Goal: Information Seeking & Learning: Learn about a topic

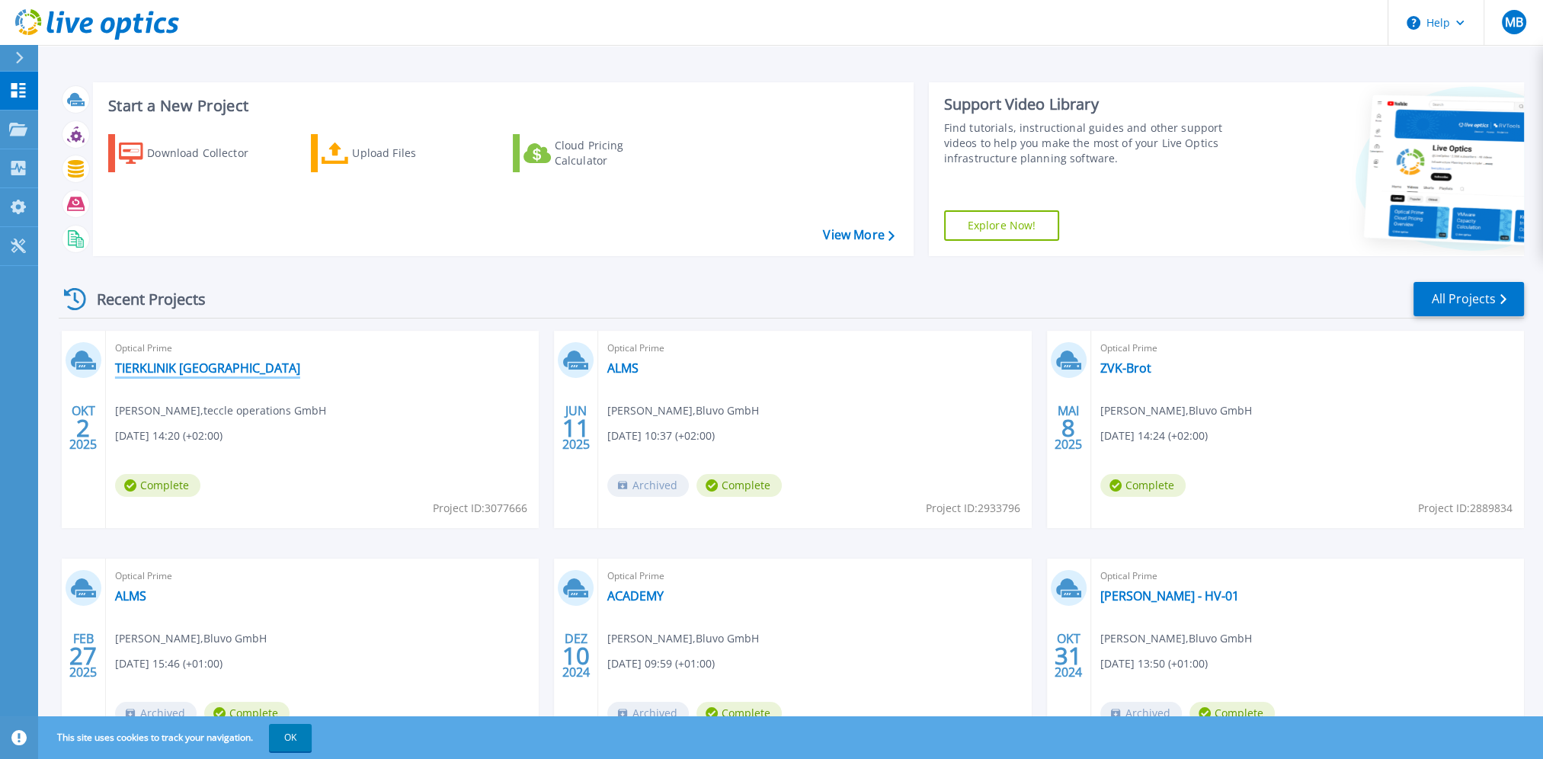
click at [186, 366] on link "TIERKLINIK [GEOGRAPHIC_DATA]" at bounding box center [207, 367] width 185 height 15
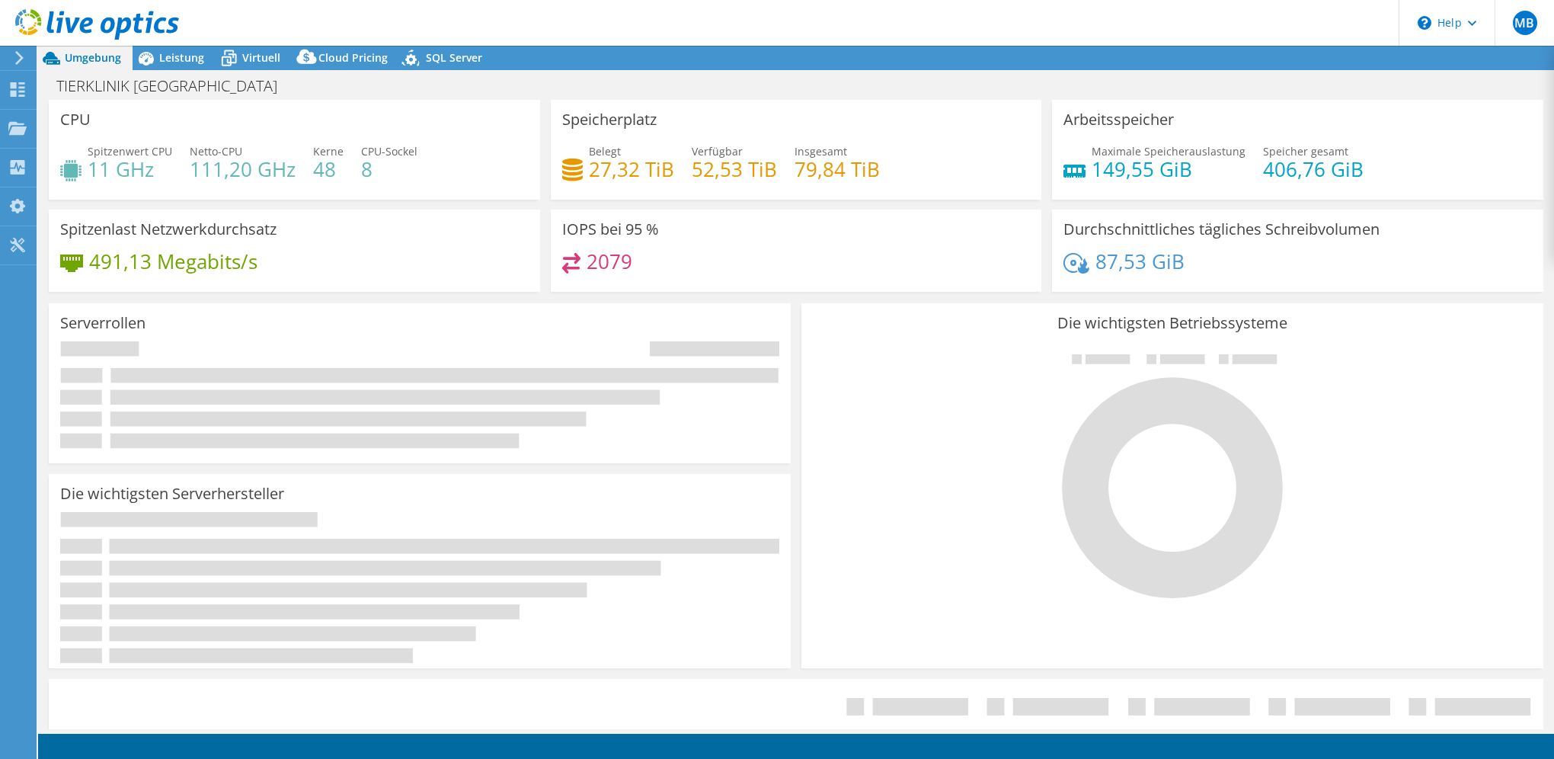
click at [882, 80] on div "TIERKLINIK Duisburg Drucken" at bounding box center [796, 86] width 1516 height 28
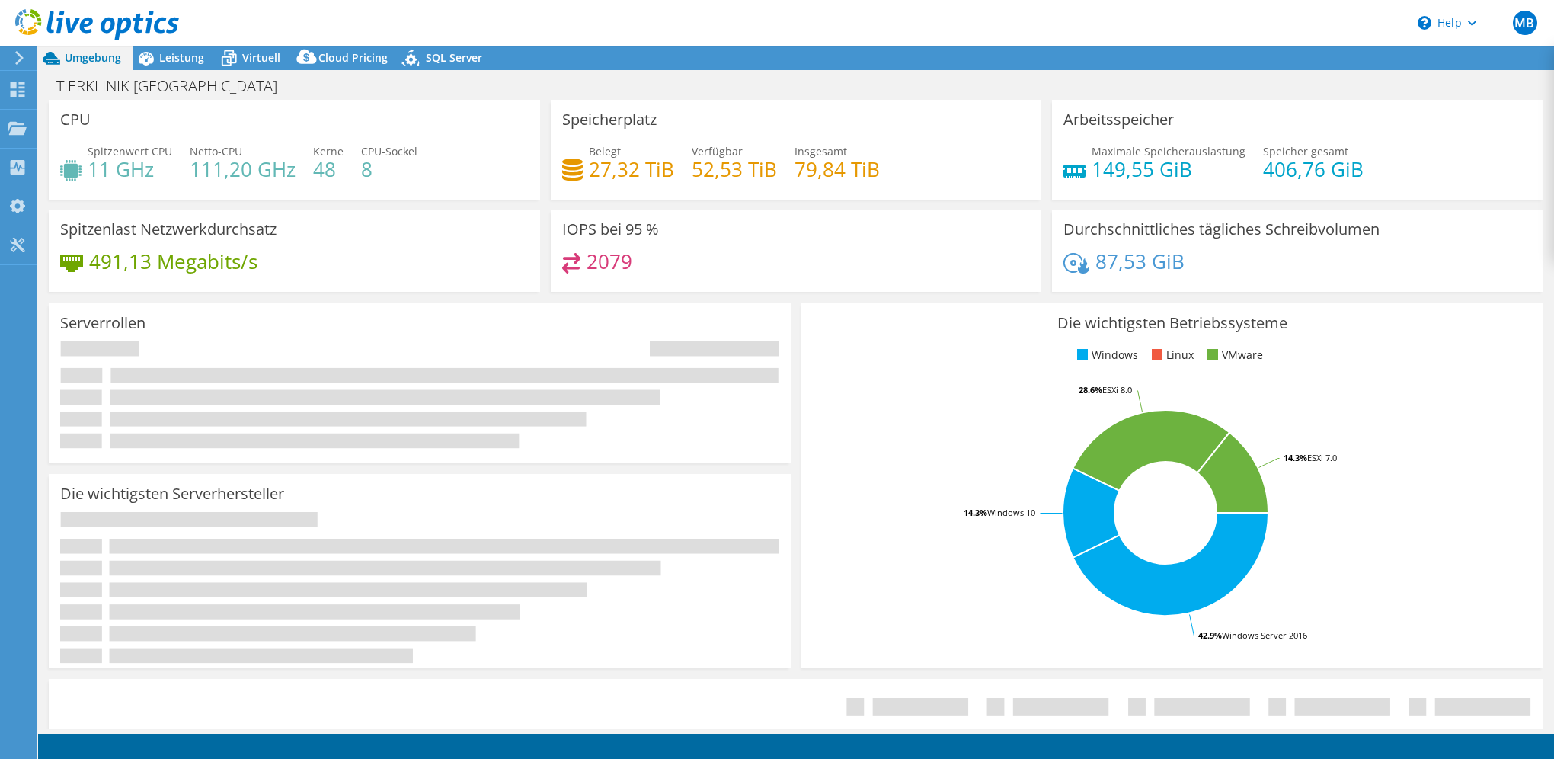
select select "USD"
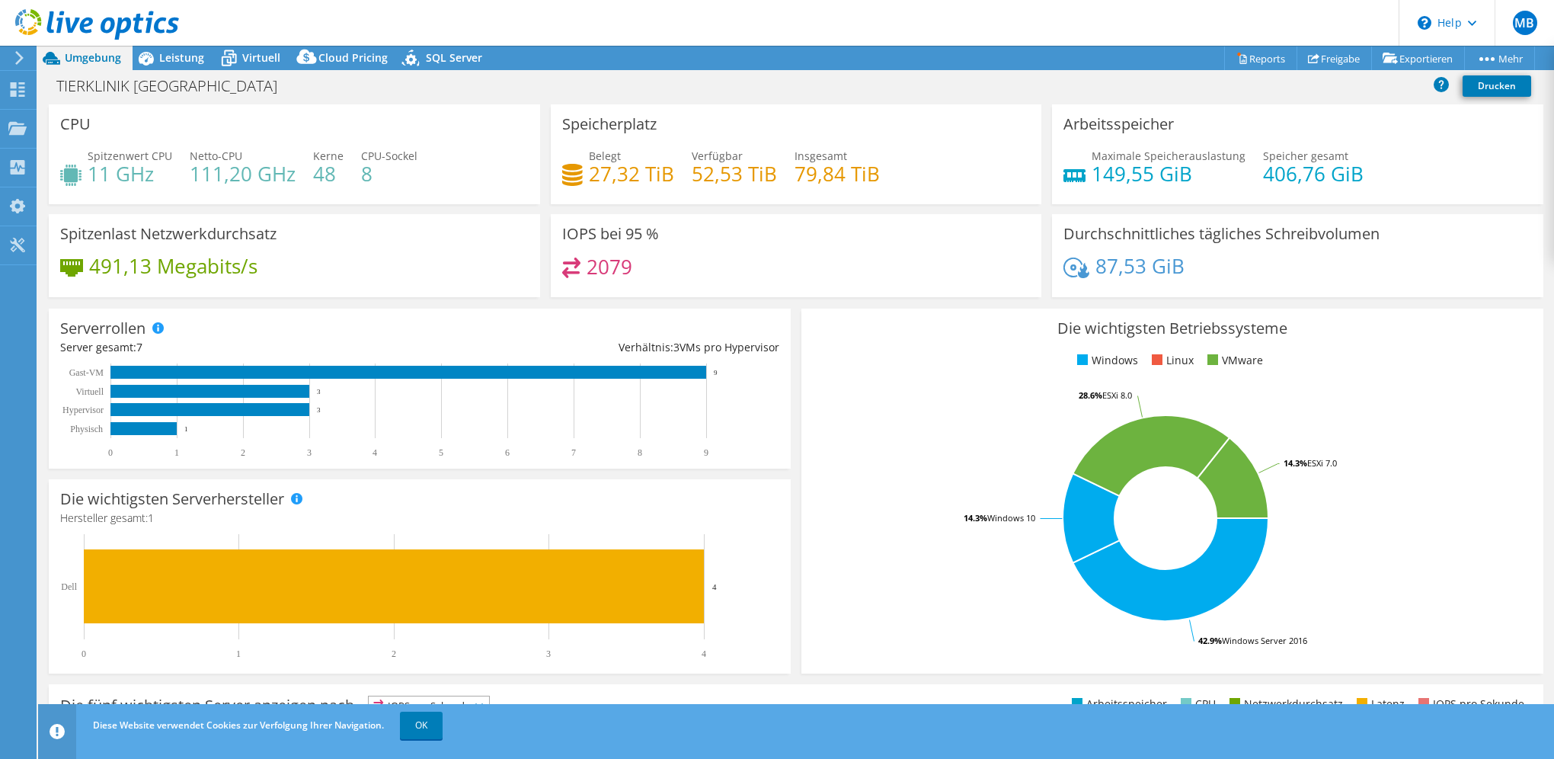
click at [904, 78] on div "TIERKLINIK Duisburg Drucken" at bounding box center [796, 86] width 1516 height 28
click at [543, 69] on div "Projektmaßnahmen Projektmaßnahmen Reports Freigabe Exportieren vSAN ReadyNode S…" at bounding box center [796, 58] width 1516 height 24
click at [178, 53] on span "Leistung" at bounding box center [181, 57] width 45 height 14
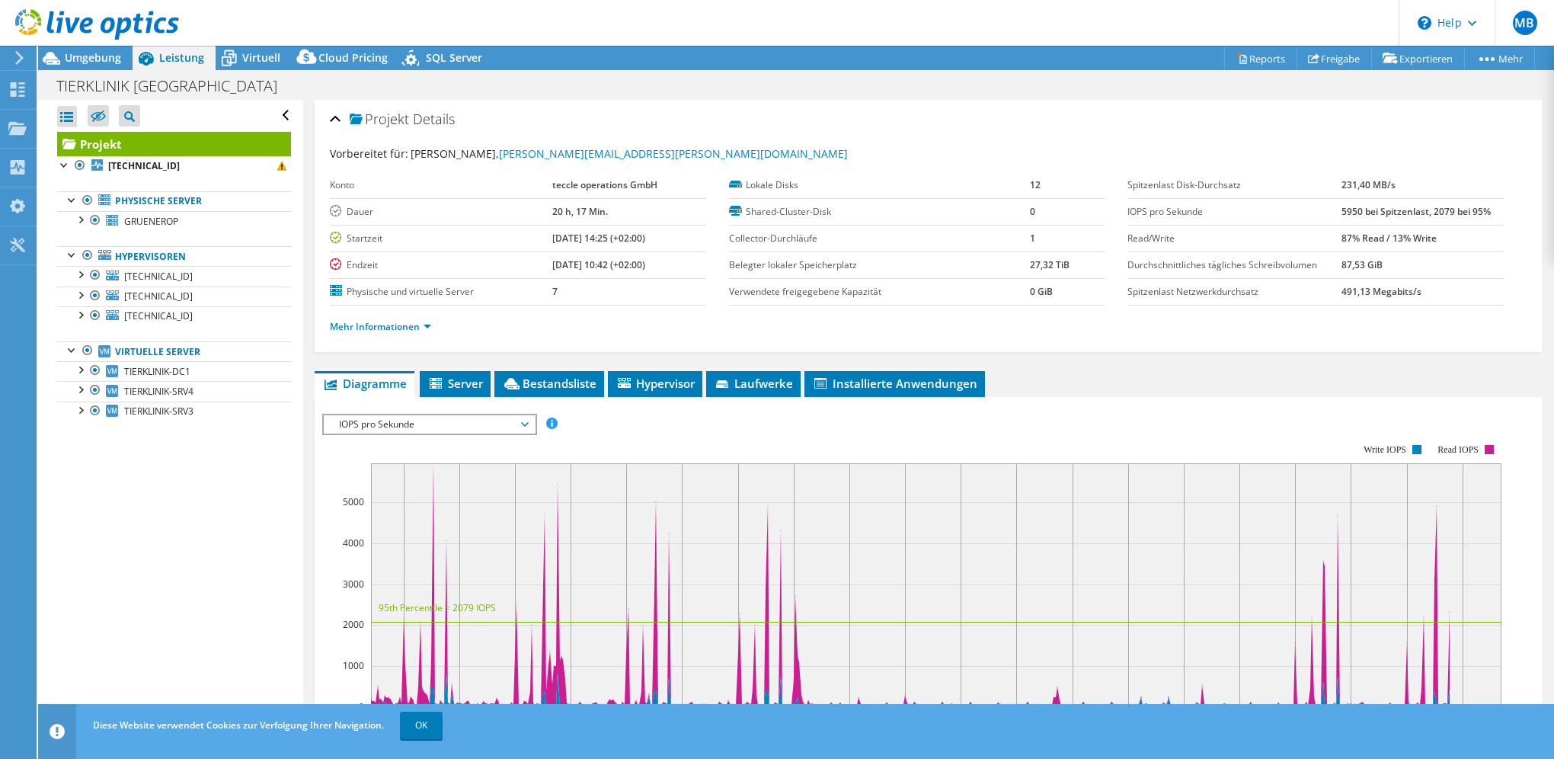
click at [797, 116] on div "Projekt Details" at bounding box center [928, 120] width 1197 height 33
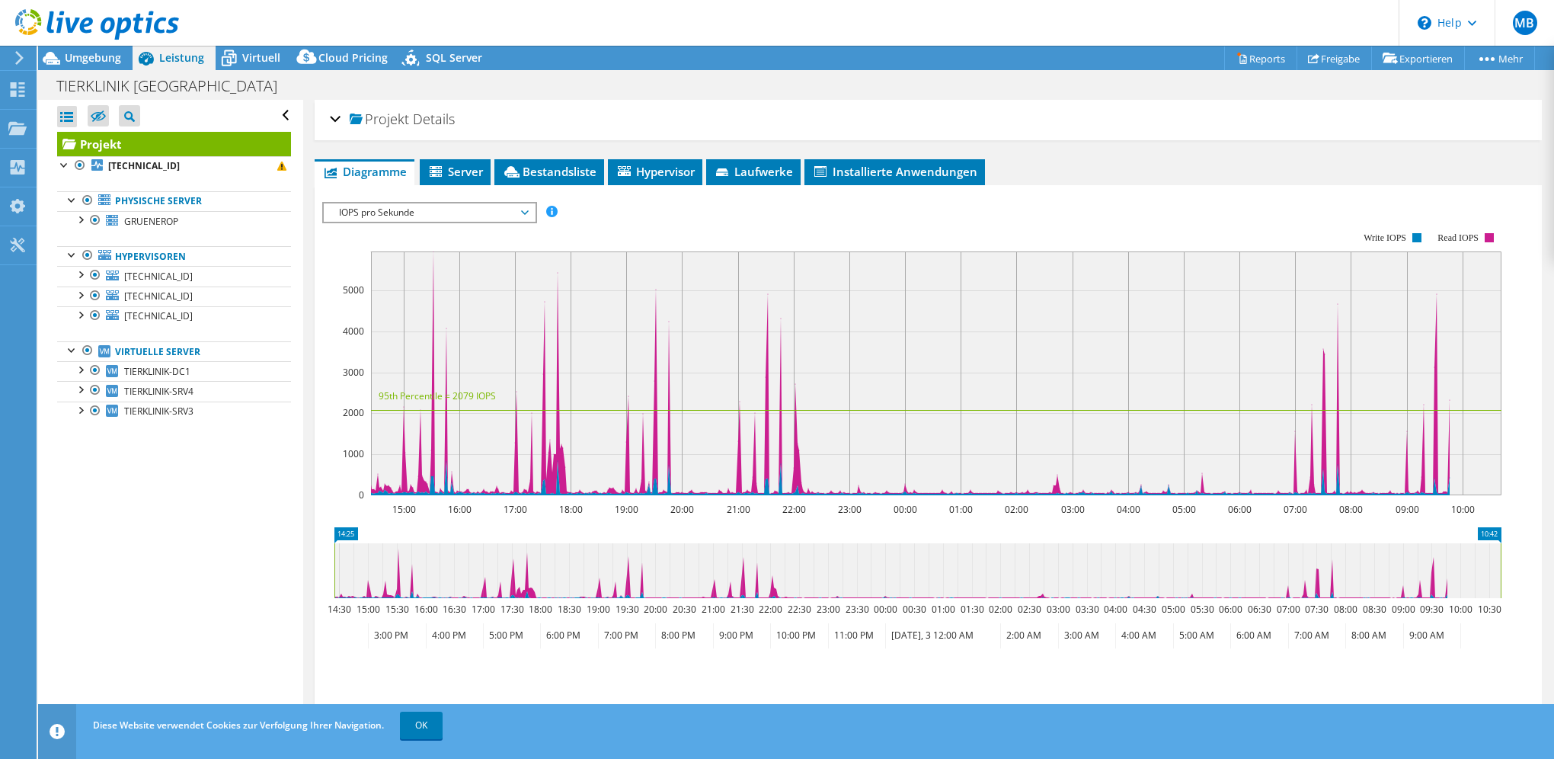
click at [797, 116] on div "Projekt Details" at bounding box center [928, 120] width 1197 height 33
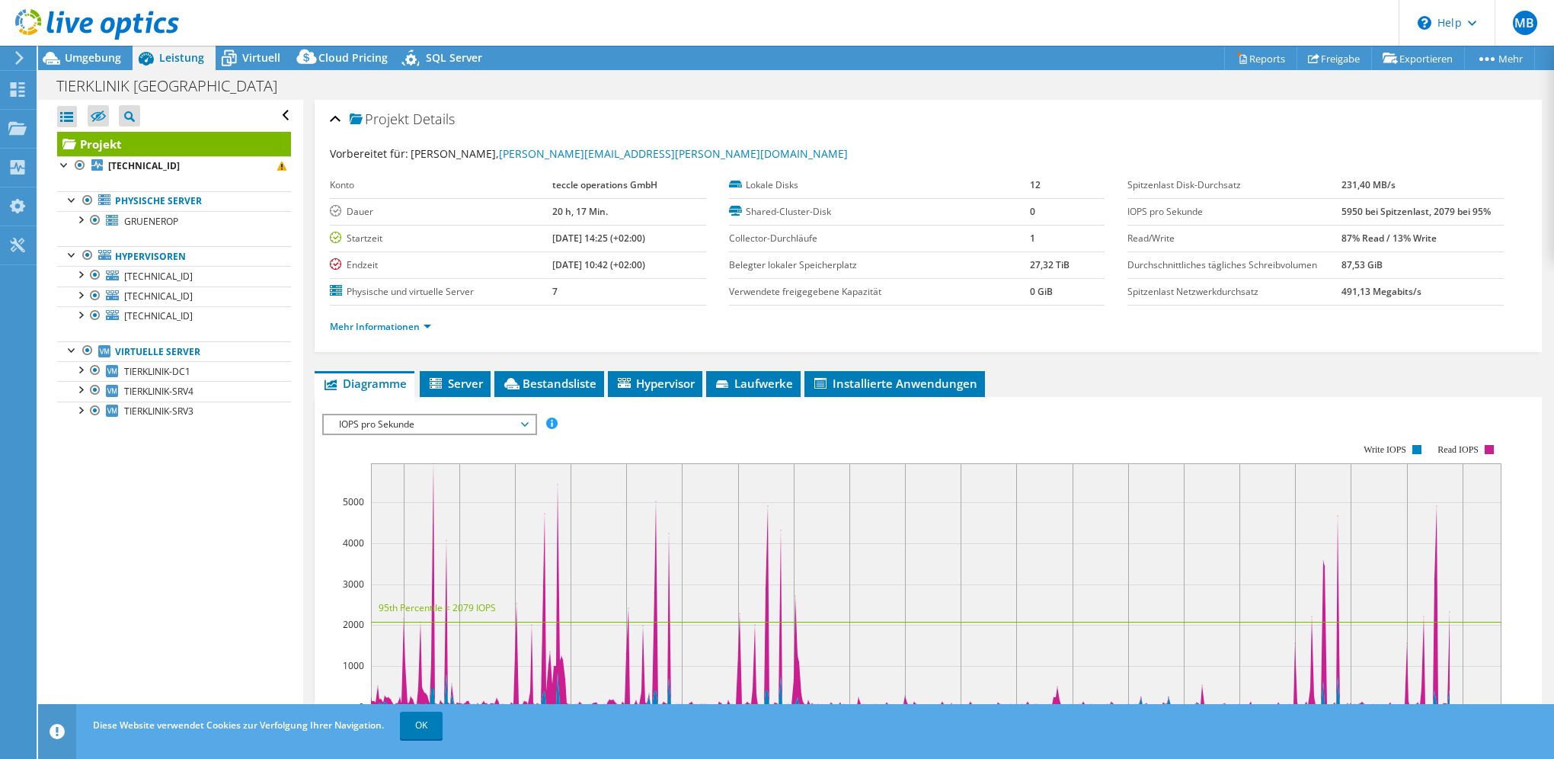
click at [1106, 149] on div "Vorbereitet für: Marvin Oldach, marvin.oldach@bluvo.de" at bounding box center [928, 155] width 1197 height 18
click at [465, 382] on span "Server" at bounding box center [455, 383] width 56 height 15
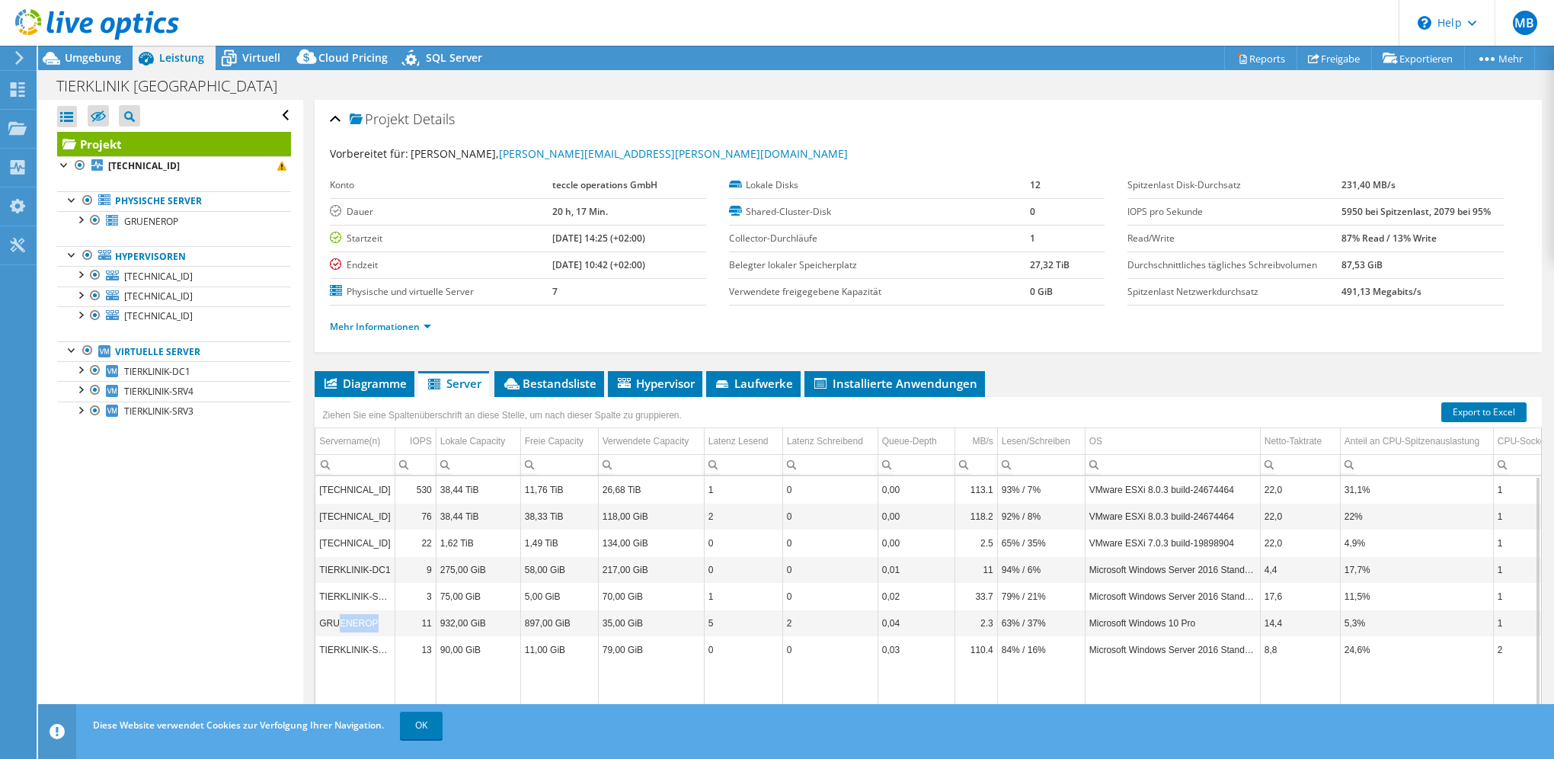
drag, startPoint x: 372, startPoint y: 622, endPoint x: 338, endPoint y: 616, distance: 33.9
click at [338, 616] on td "GRUENEROP" at bounding box center [354, 623] width 79 height 27
drag, startPoint x: 338, startPoint y: 616, endPoint x: 359, endPoint y: 619, distance: 20.7
click at [359, 619] on td "GRUENEROP" at bounding box center [354, 623] width 79 height 27
click at [372, 619] on td "GRUENEROP" at bounding box center [354, 623] width 79 height 27
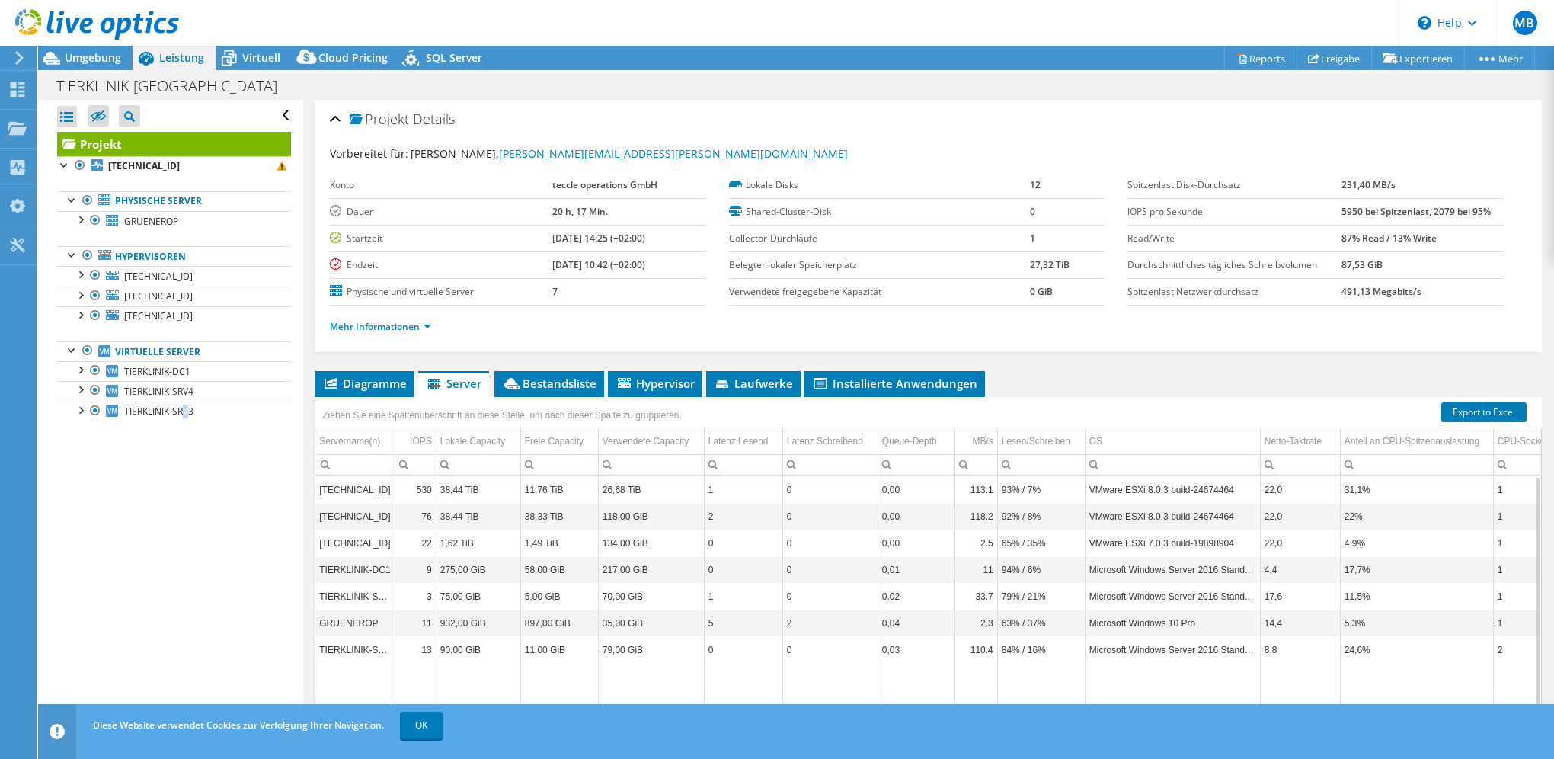
click at [185, 579] on div "Alle öffnen Alle schließen Ausgeschlossene Knoten verbergen Projektbaumfilter" at bounding box center [170, 414] width 264 height 629
drag, startPoint x: 185, startPoint y: 579, endPoint x: 141, endPoint y: 563, distance: 47.0
click at [141, 563] on div "Alle öffnen Alle schließen Ausgeschlossene Knoten verbergen Projektbaumfilter" at bounding box center [170, 414] width 264 height 629
click at [558, 75] on div "TIERKLINIK Duisburg Drucken" at bounding box center [796, 86] width 1516 height 28
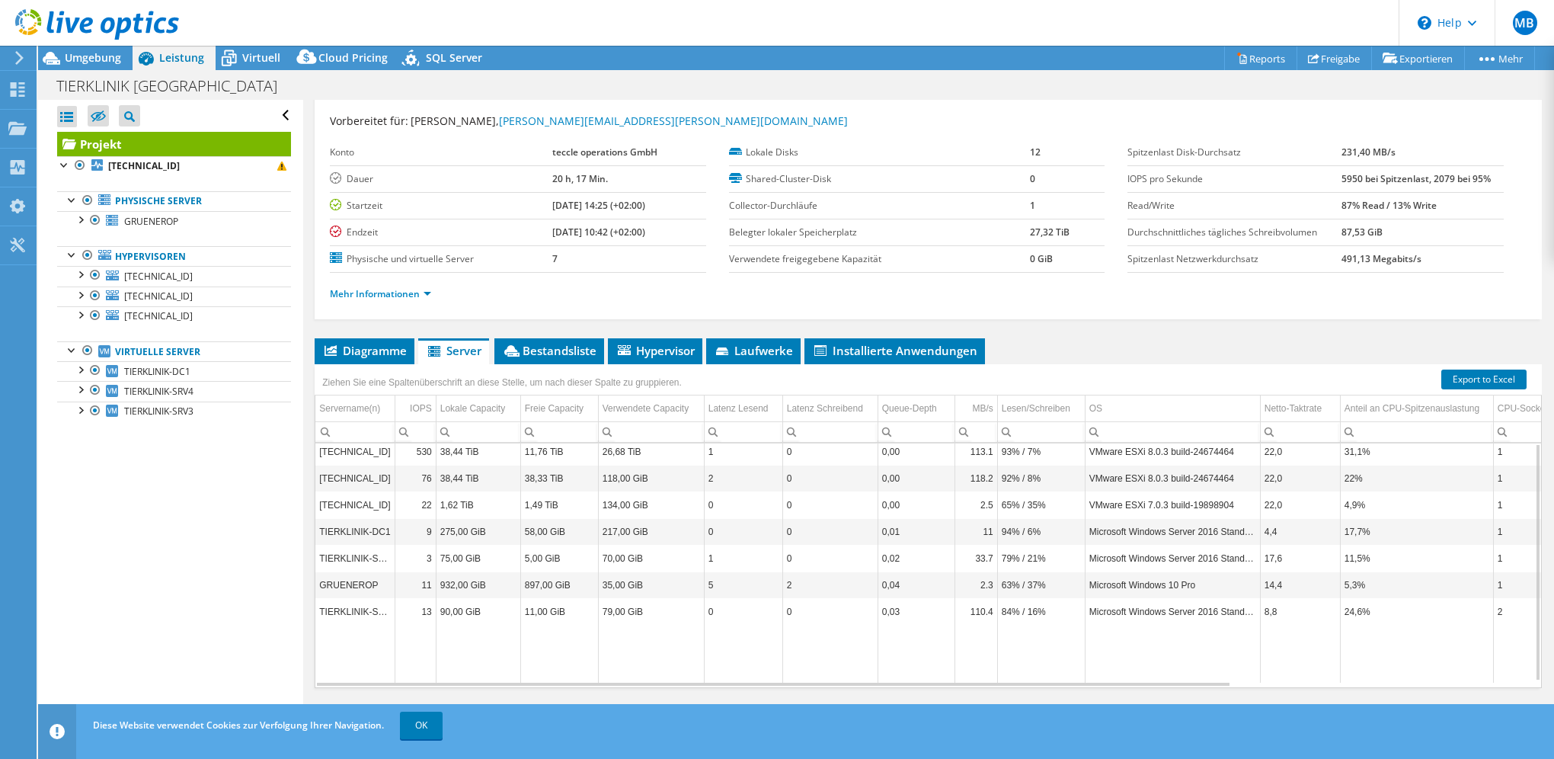
scroll to position [47, 0]
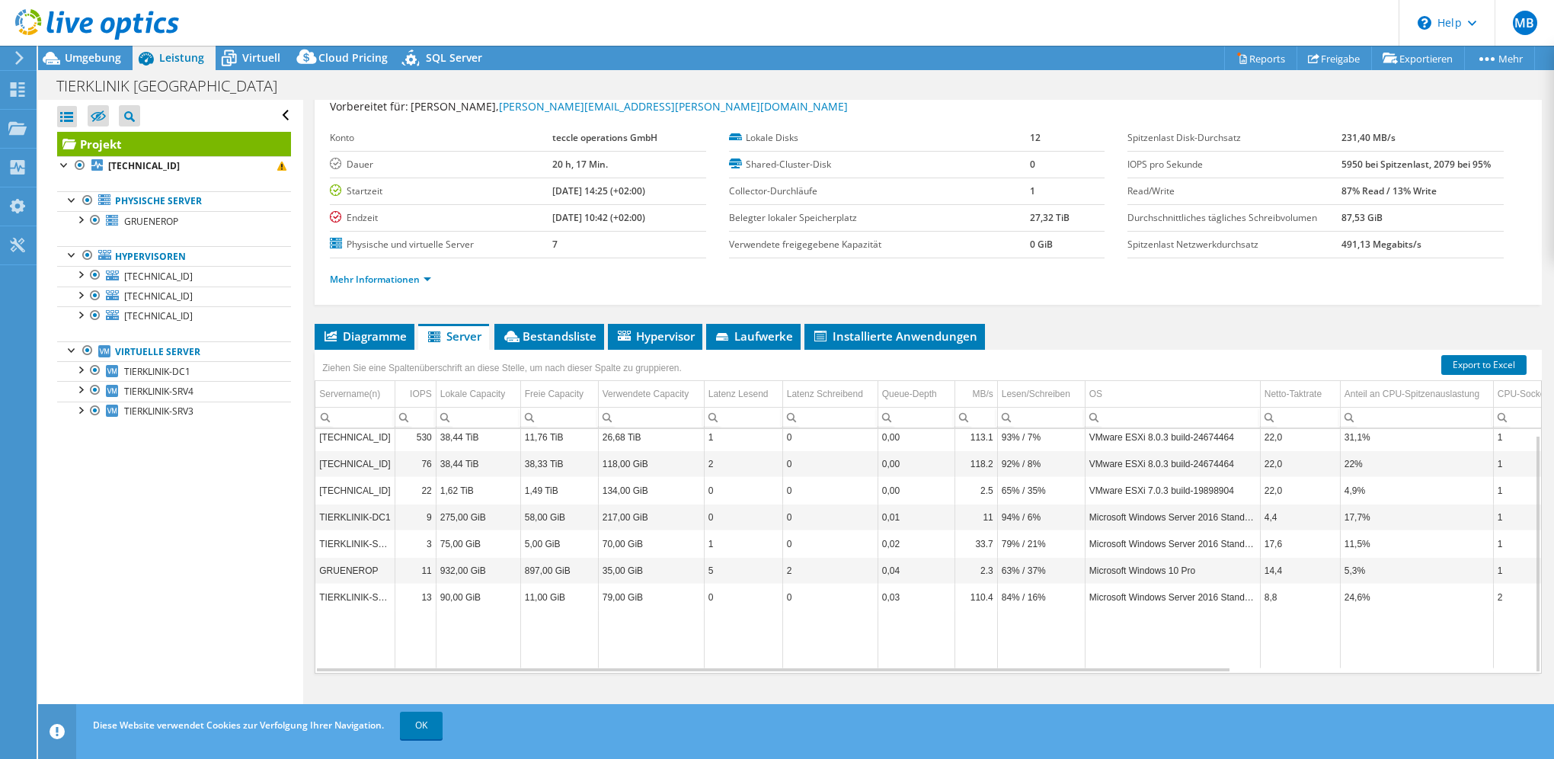
click at [183, 509] on div "Alle öffnen Alle schließen Ausgeschlossene Knoten verbergen Projektbaumfilter" at bounding box center [170, 414] width 264 height 629
click at [18, 59] on icon at bounding box center [19, 58] width 11 height 14
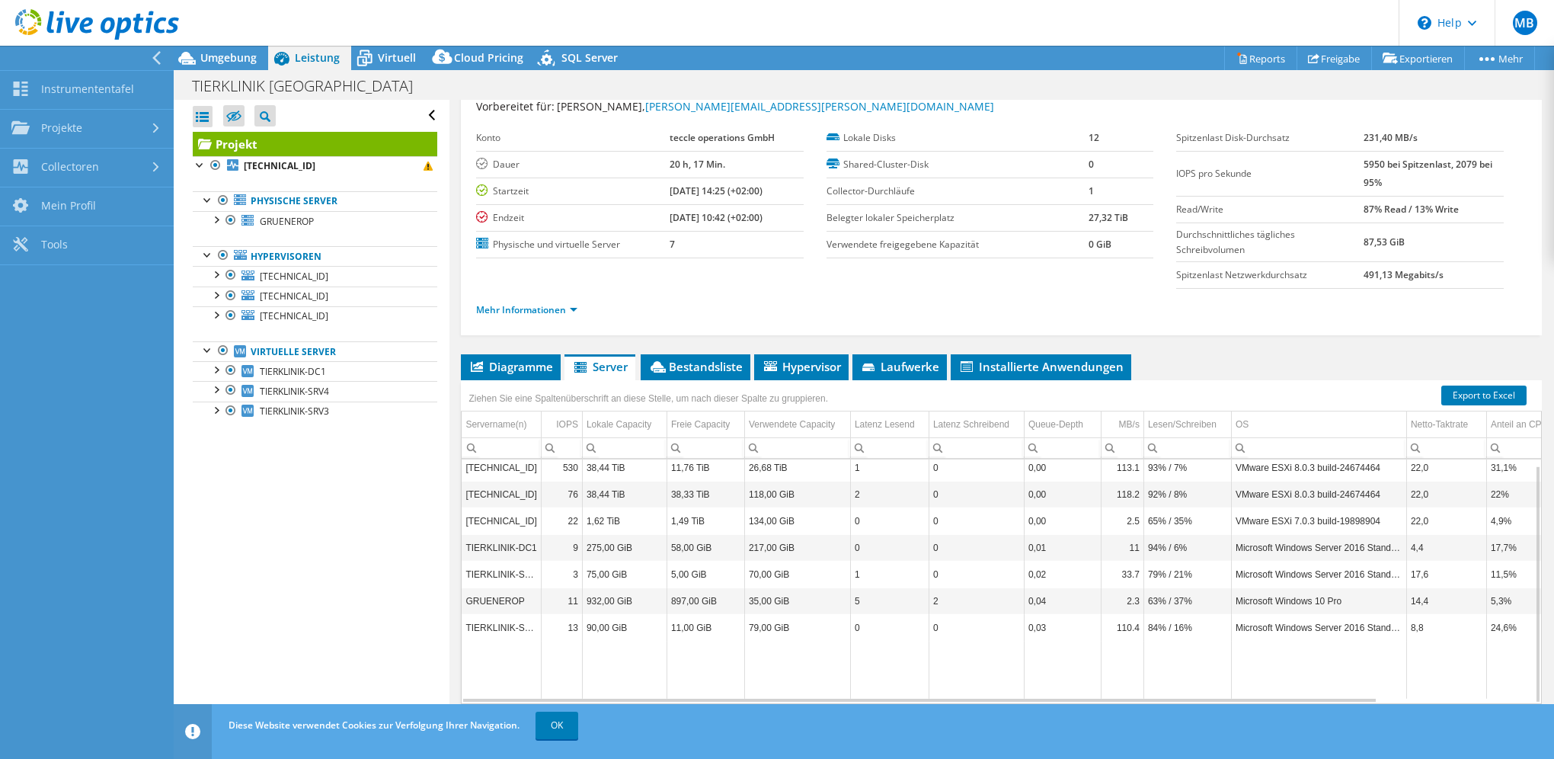
click at [65, 58] on div at bounding box center [83, 58] width 174 height 24
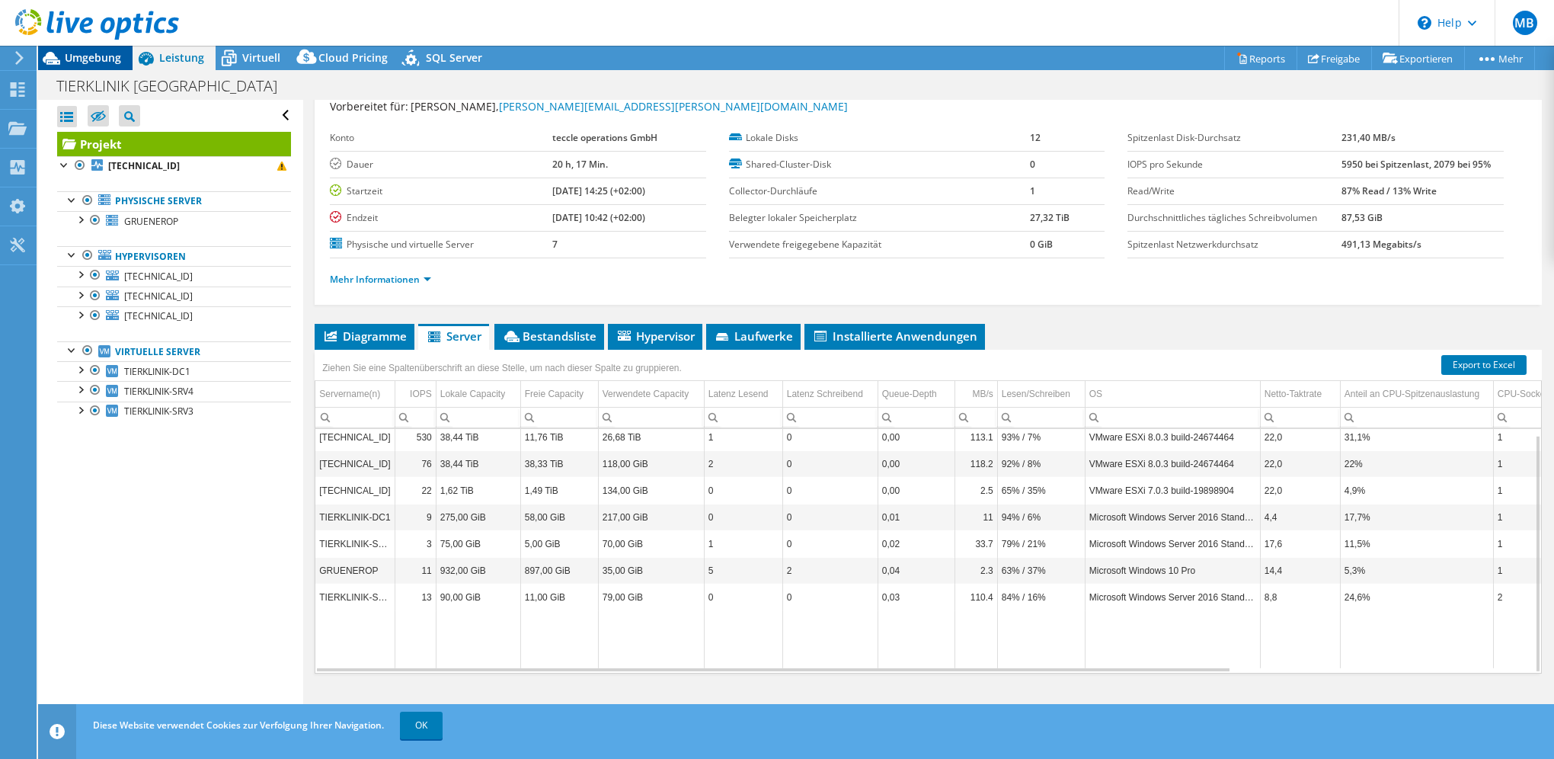
click at [96, 53] on span "Umgebung" at bounding box center [93, 57] width 56 height 14
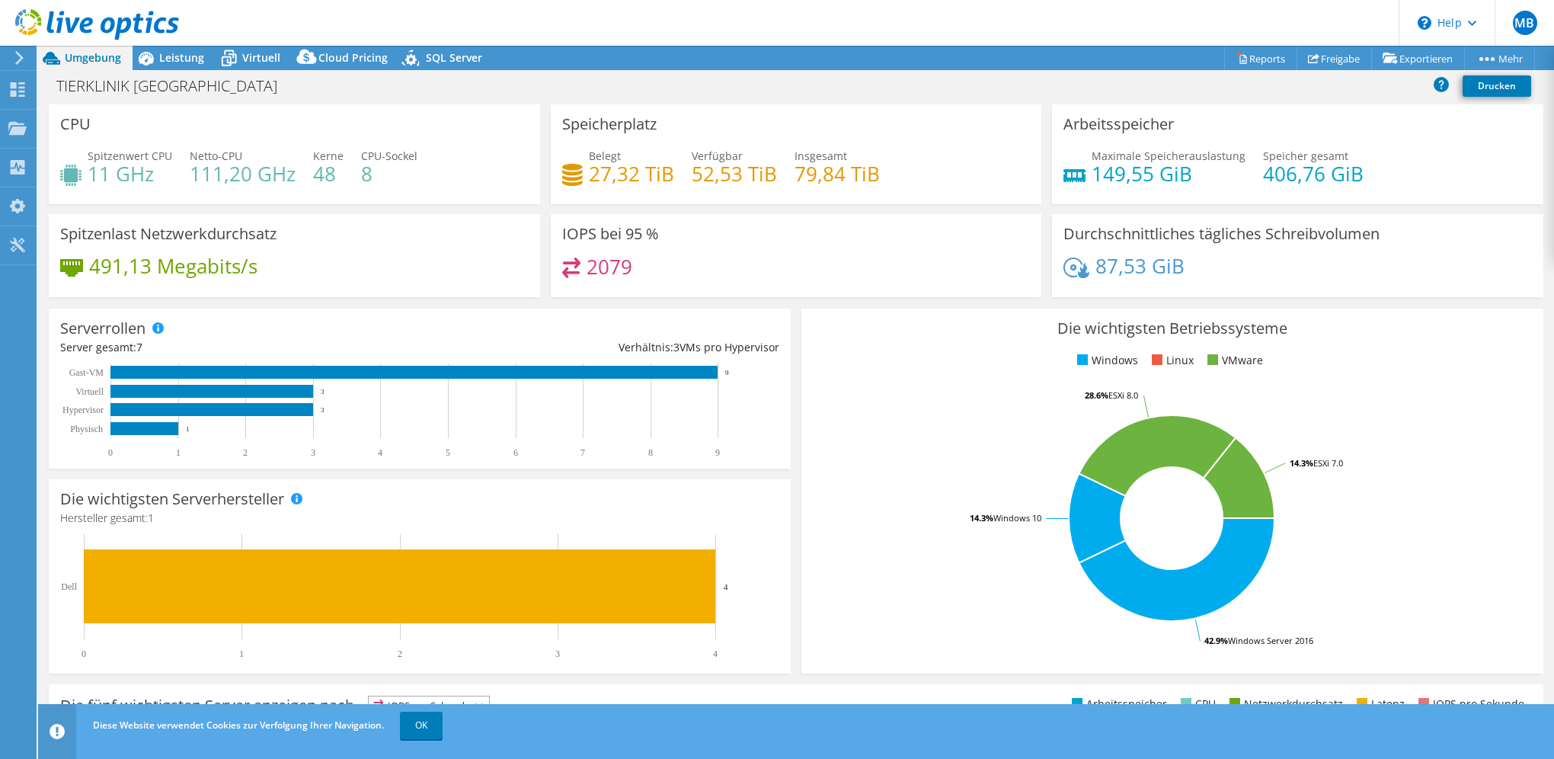
click at [17, 58] on icon at bounding box center [19, 58] width 11 height 14
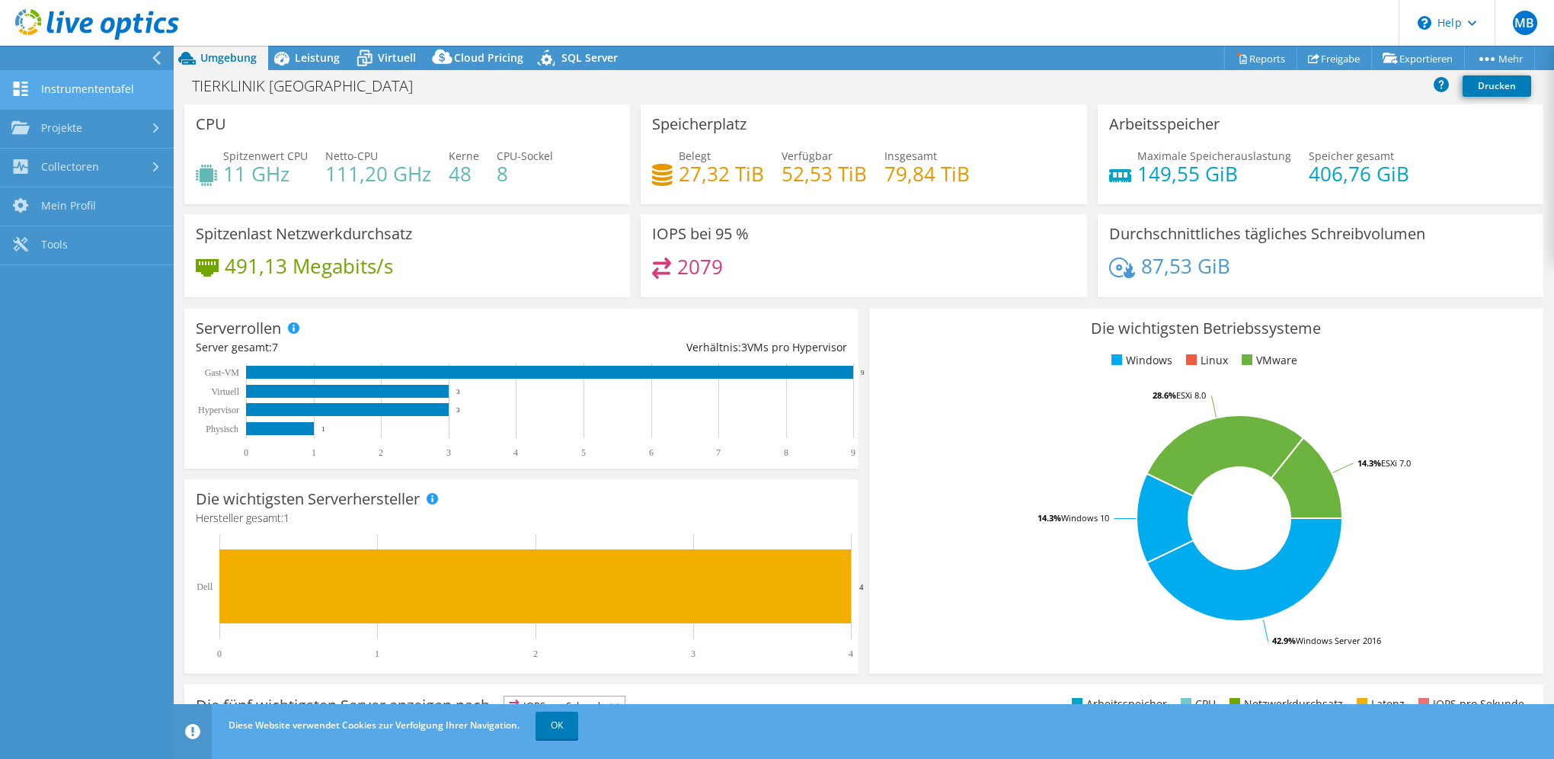
click at [66, 90] on link "Instrumententafel" at bounding box center [87, 90] width 174 height 39
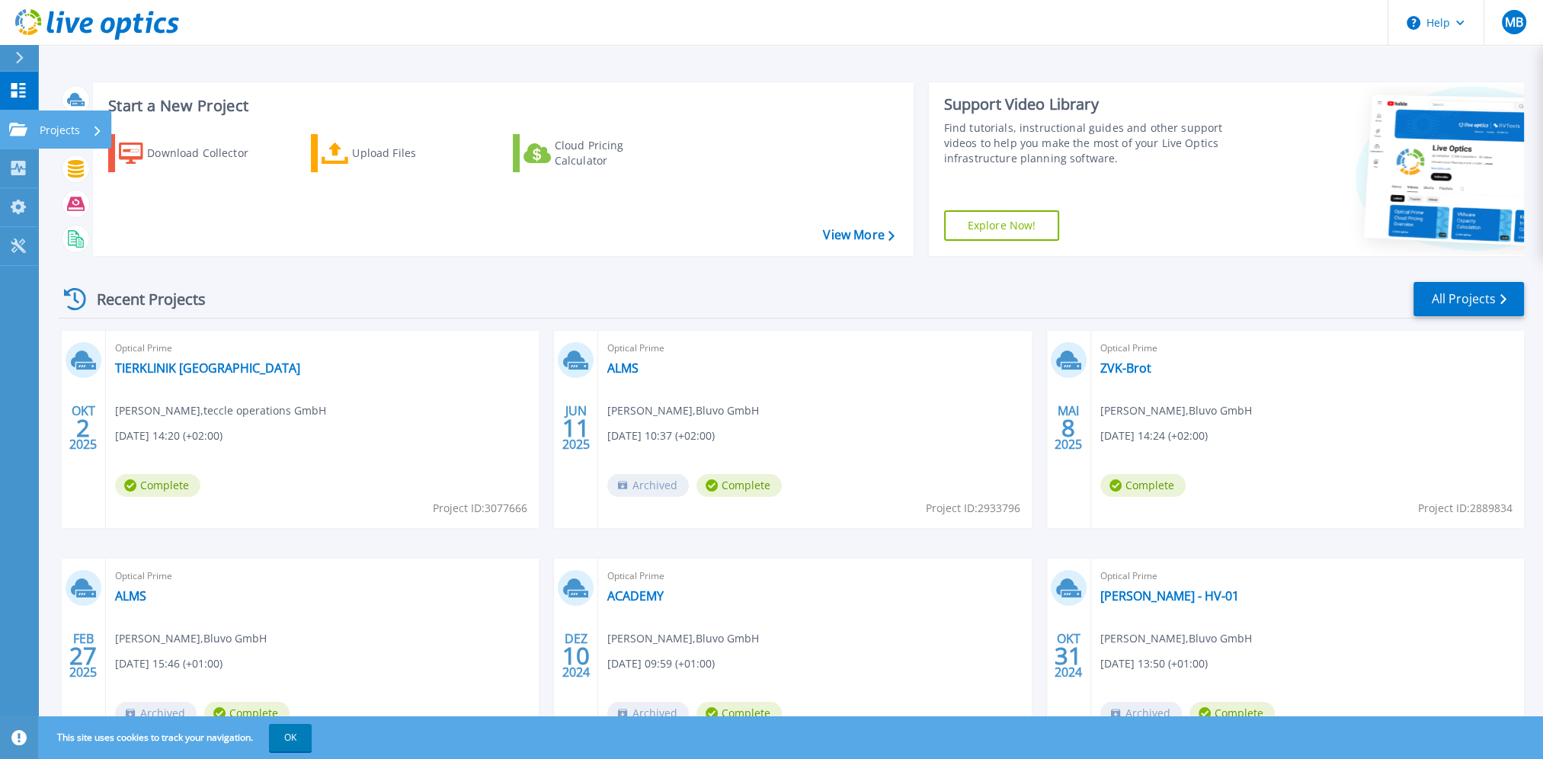
click at [57, 129] on p "Projects" at bounding box center [60, 130] width 40 height 40
click at [547, 253] on div "Start a New Project Download Collector Upload Files Cloud Pricing Calculator Vi…" at bounding box center [503, 169] width 821 height 174
click at [598, 308] on div "Recent Projects All Projects" at bounding box center [791, 299] width 1465 height 38
click at [625, 293] on div "Recent Projects All Projects" at bounding box center [791, 299] width 1465 height 38
click at [430, 283] on div "Recent Projects All Projects" at bounding box center [791, 299] width 1465 height 38
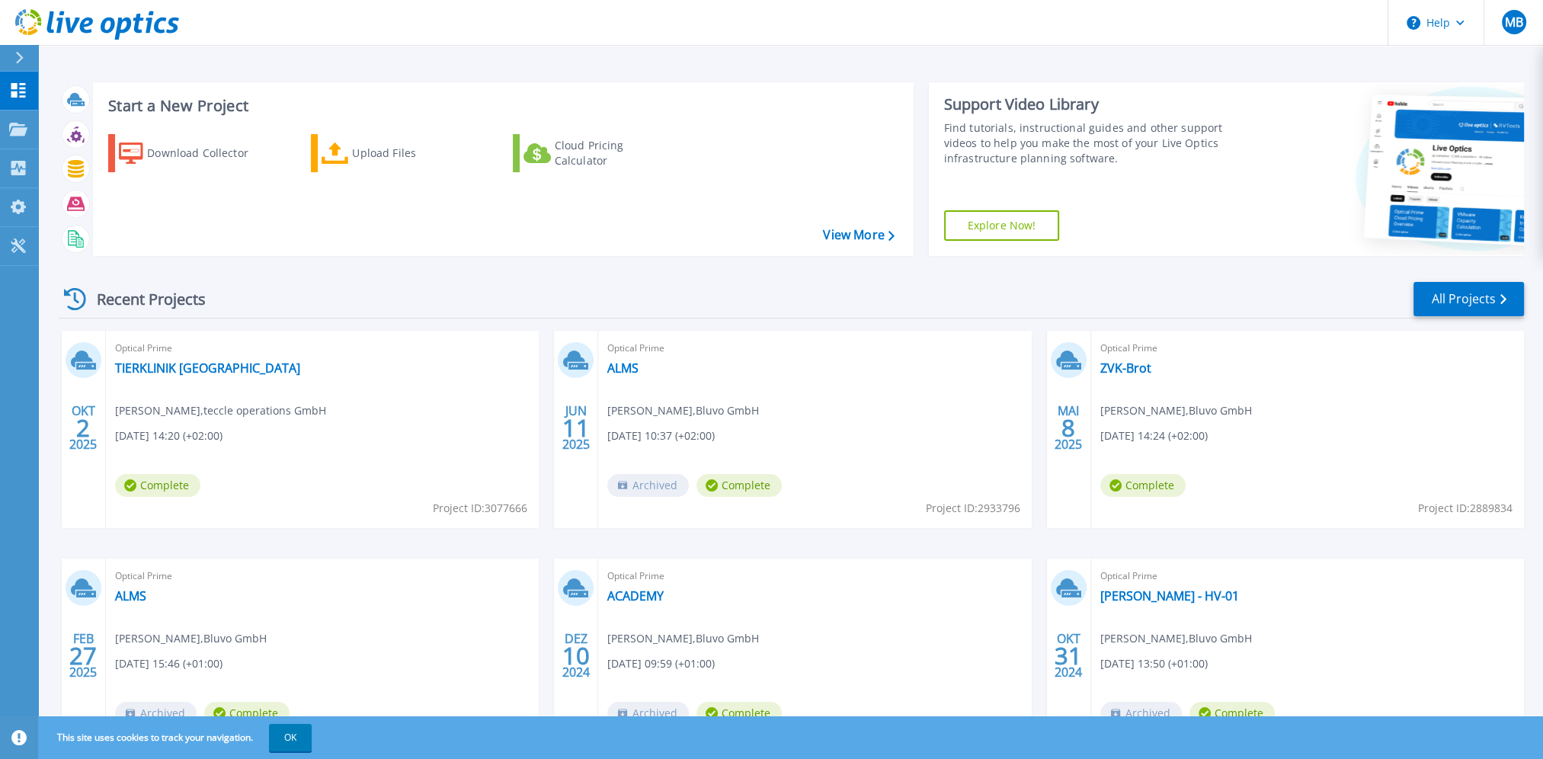
click at [436, 448] on div "Optical Prime TIERKLINIK Duisburg Marvin Oldach , teccle operations GmbH 10.02.…" at bounding box center [322, 429] width 433 height 197
click at [481, 290] on div "Recent Projects All Projects" at bounding box center [791, 299] width 1465 height 38
click at [216, 50] on div "Start a New Project Download Collector Upload Files Cloud Pricing Calculator Vi…" at bounding box center [790, 399] width 1505 height 798
click at [1460, 298] on link "All Projects" at bounding box center [1468, 299] width 110 height 34
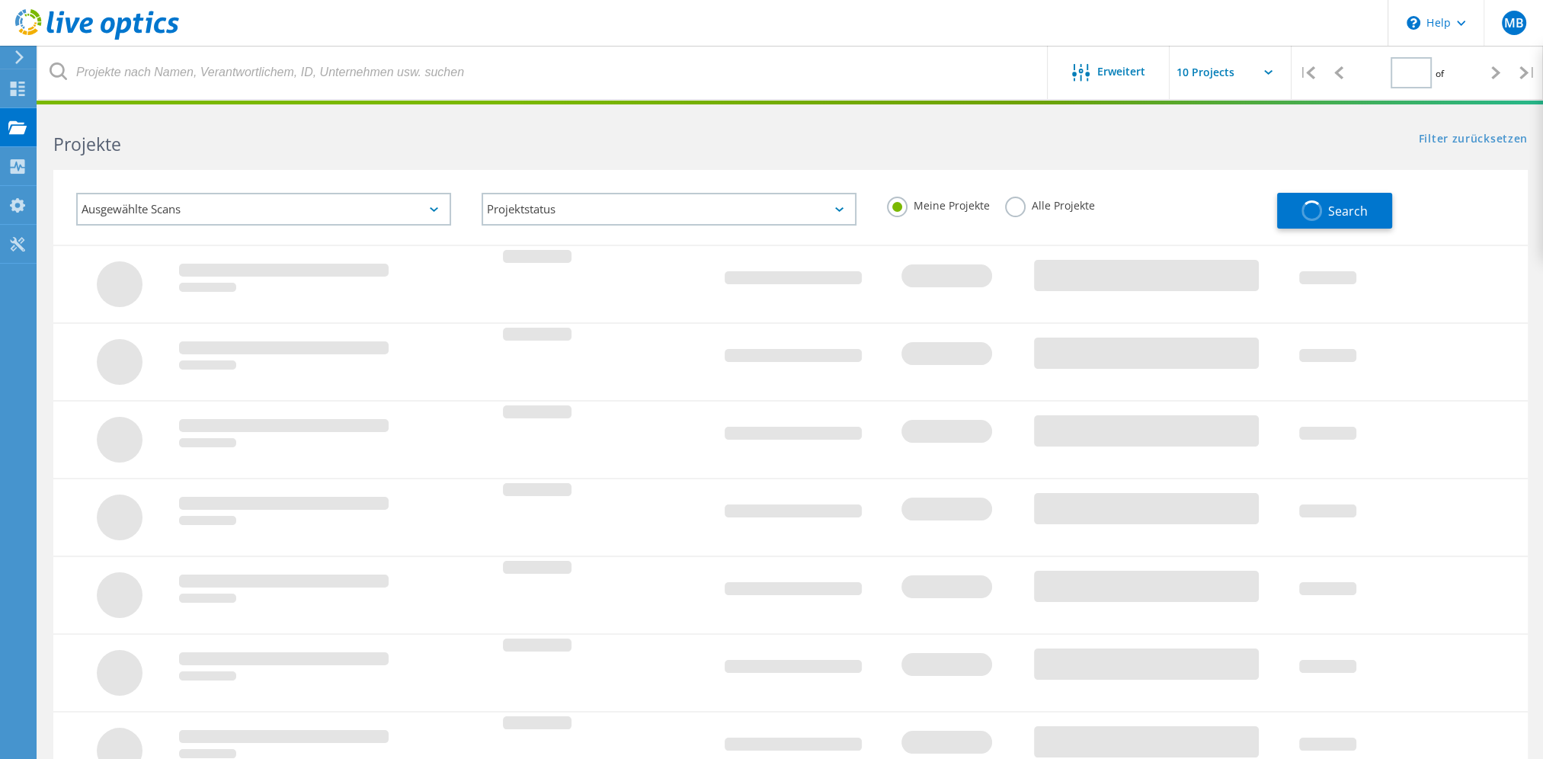
type input "1"
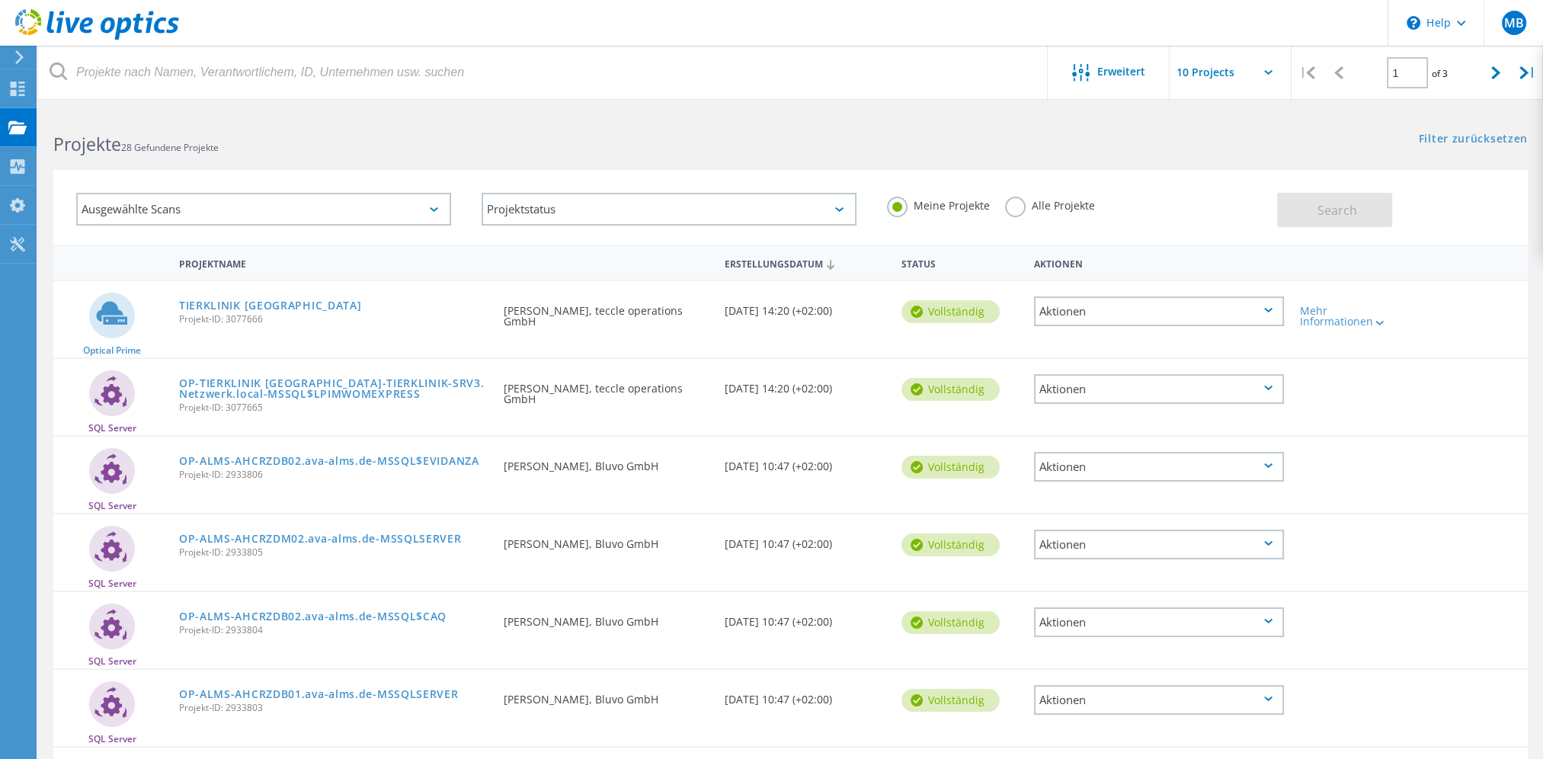
click at [1164, 136] on div "Filter zurücksetzen Filter anzeigen" at bounding box center [1166, 124] width 752 height 28
click at [1180, 310] on div "Aktionen" at bounding box center [1159, 311] width 250 height 30
click at [1158, 146] on div "Projekte 28 Gefundene Projekte Filter zurücksetzen Filter anzeigen" at bounding box center [790, 130] width 1505 height 40
click at [210, 300] on link "TIERKLINIK [GEOGRAPHIC_DATA]" at bounding box center [270, 305] width 183 height 11
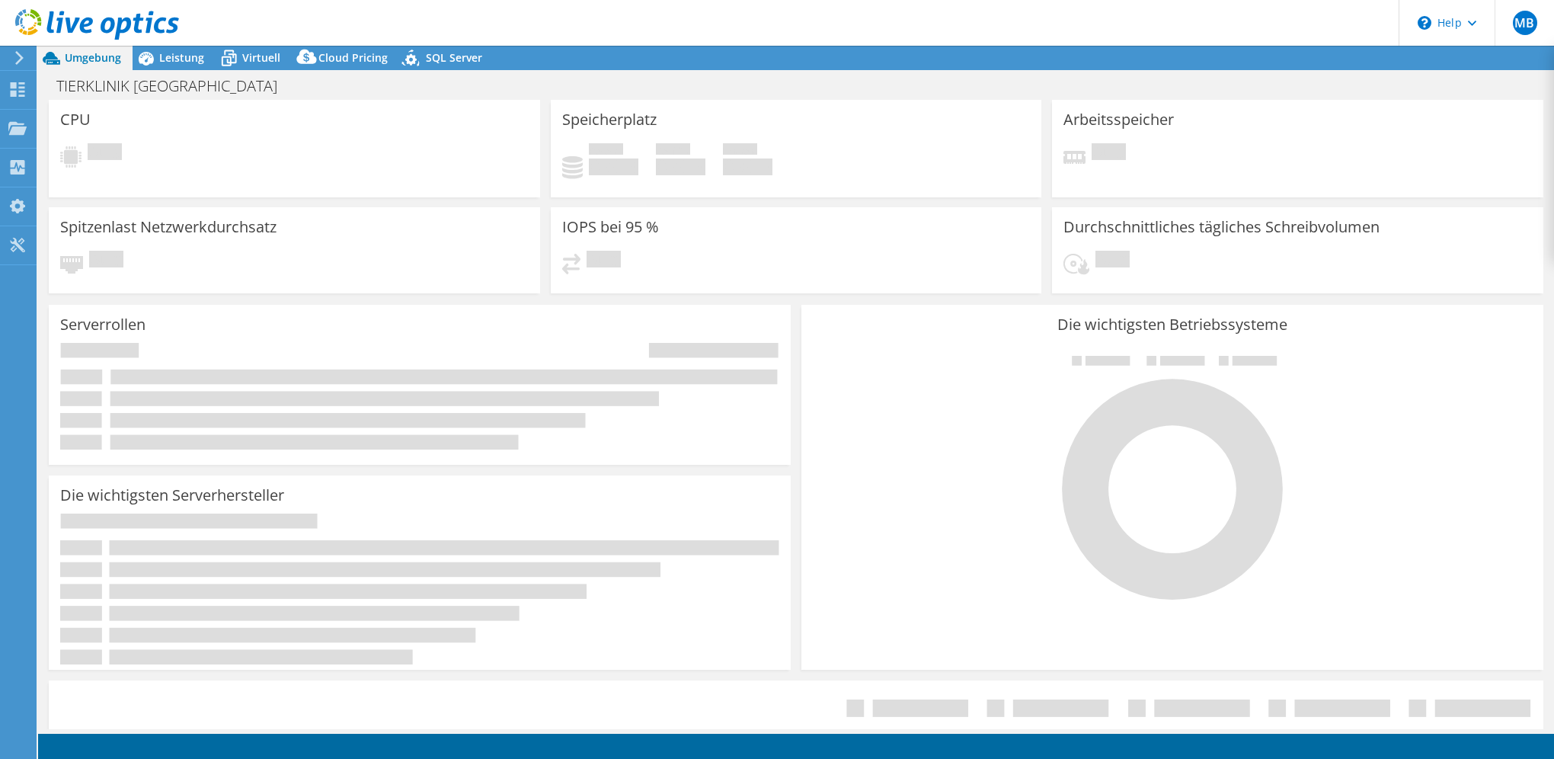
select select "USD"
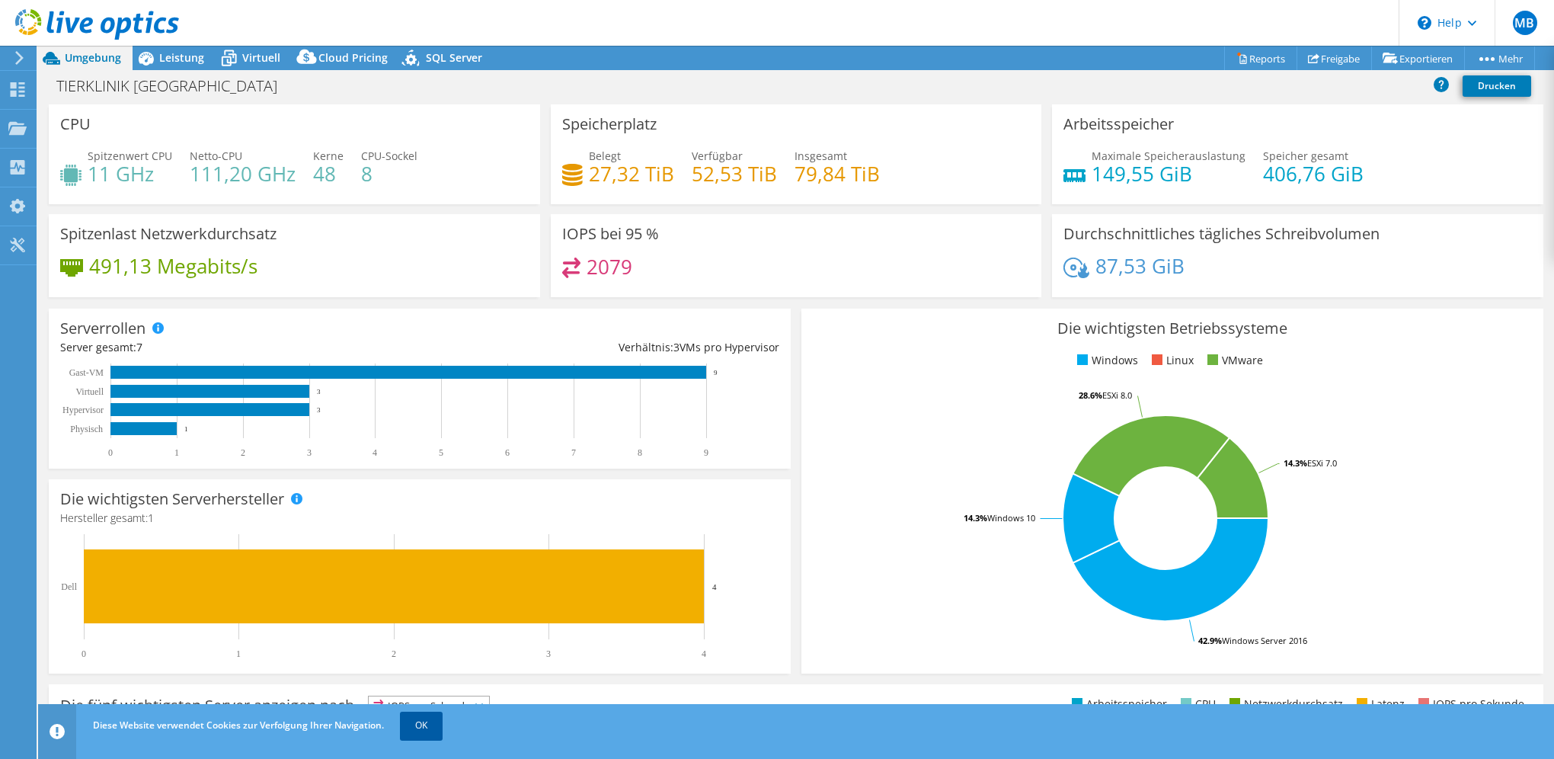
click at [427, 723] on link "OK" at bounding box center [421, 725] width 43 height 27
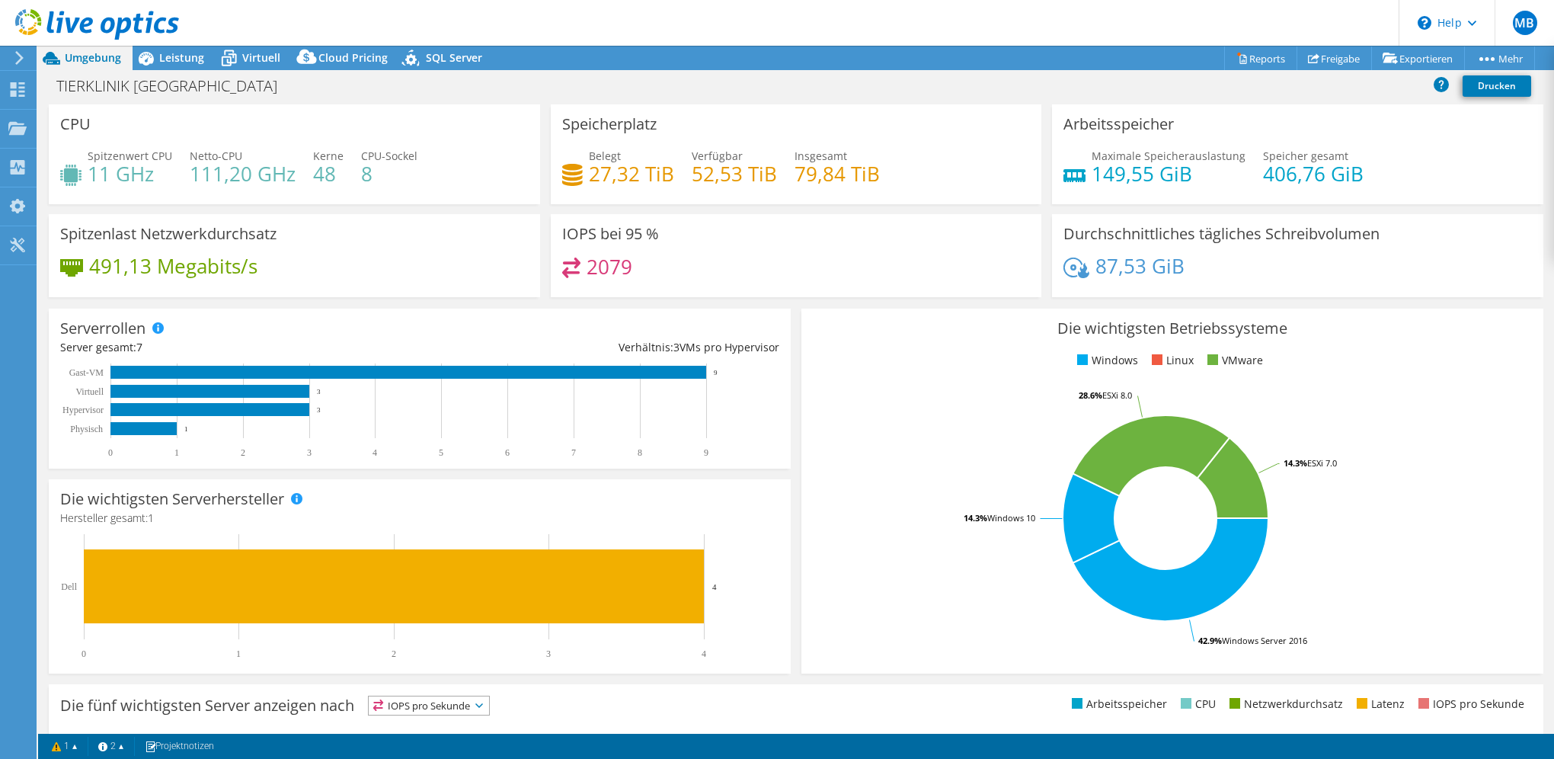
click at [512, 88] on div "TIERKLINIK Duisburg Drucken" at bounding box center [796, 86] width 1516 height 28
click at [24, 58] on icon at bounding box center [19, 58] width 11 height 14
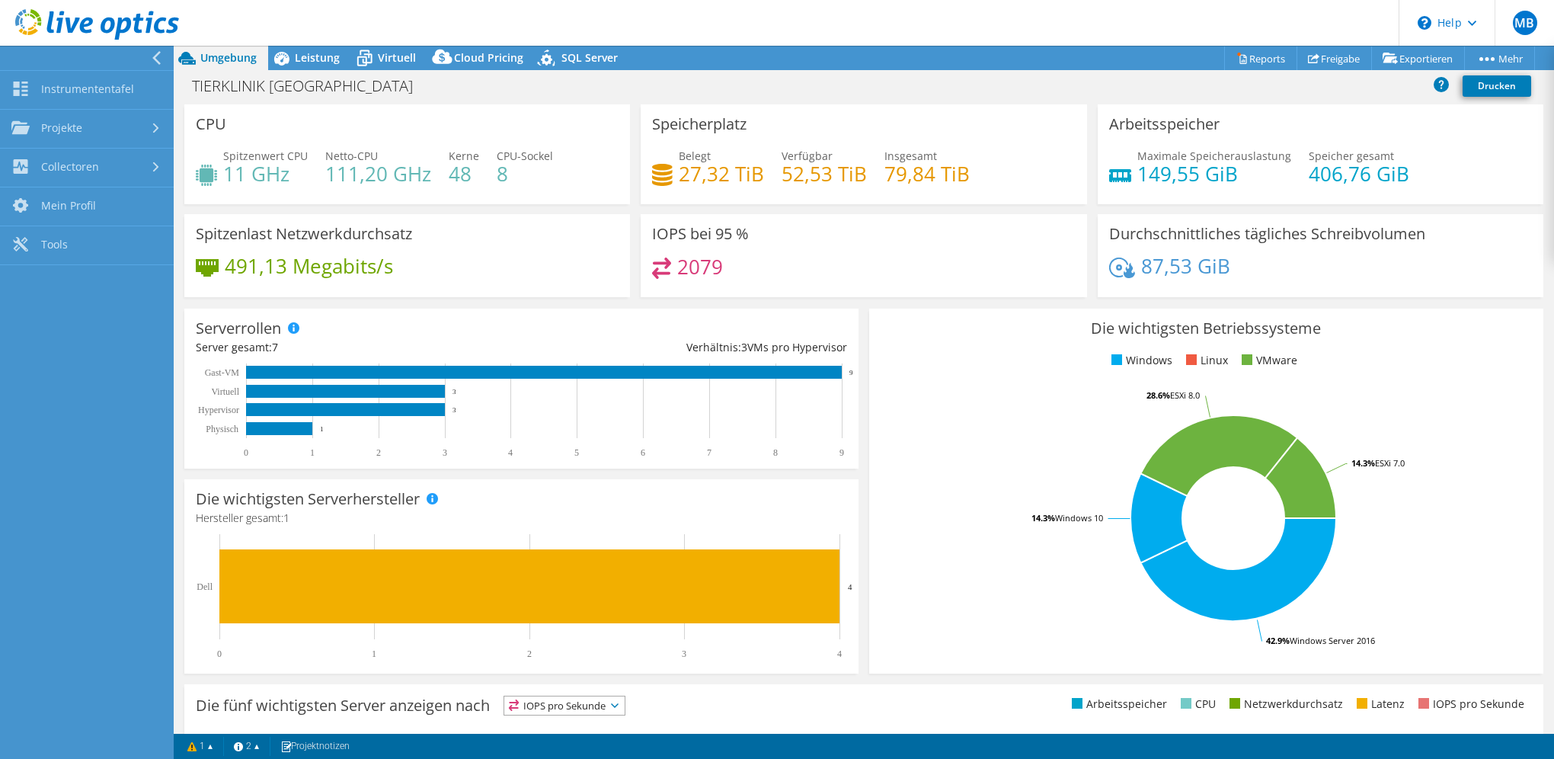
click at [775, 79] on div "TIERKLINIK Duisburg Drucken" at bounding box center [864, 86] width 1381 height 28
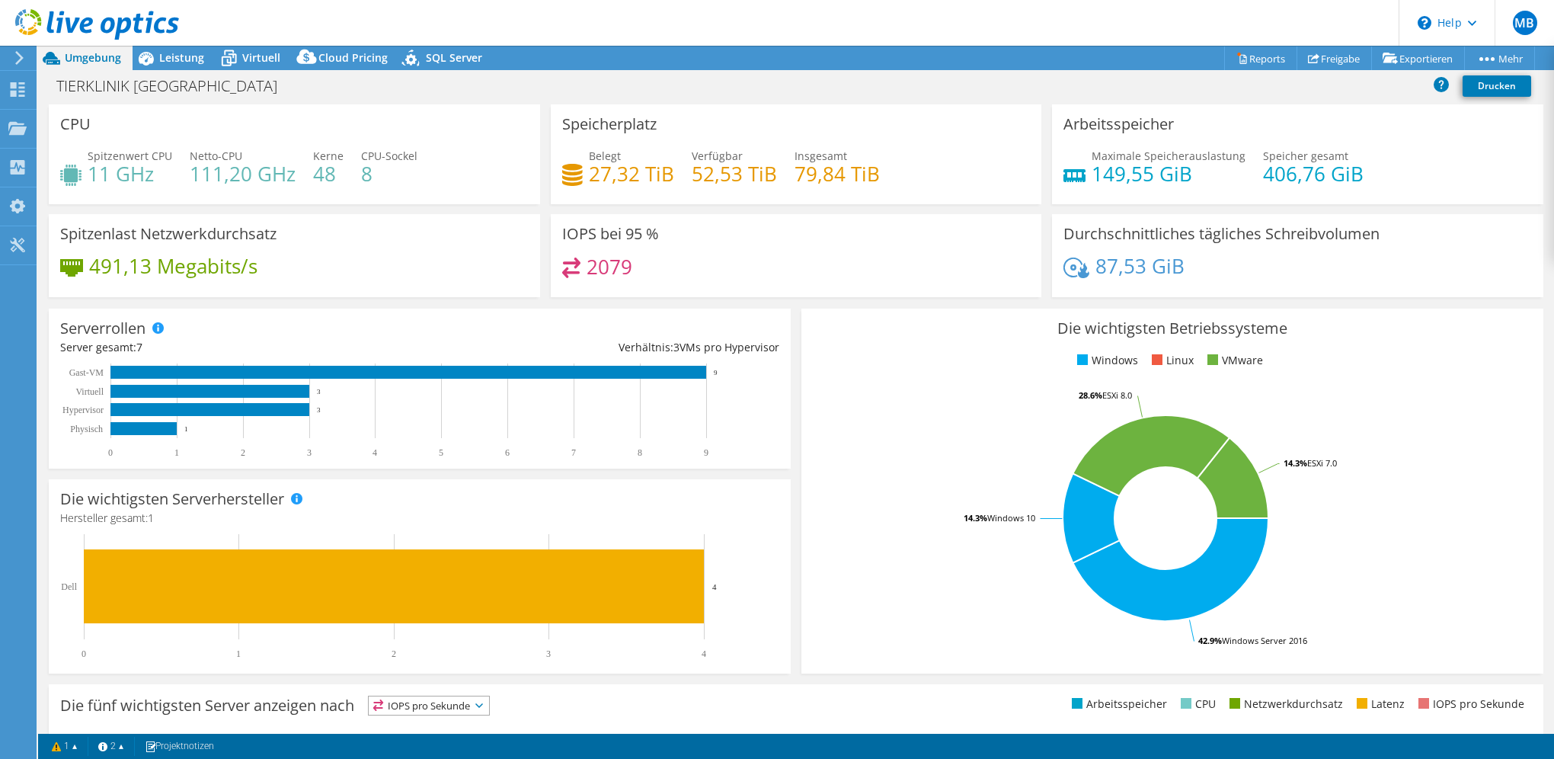
click at [802, 80] on div "TIERKLINIK Duisburg Drucken" at bounding box center [796, 86] width 1516 height 28
click at [796, 323] on div "Die wichtigsten Betriebssysteme Windows Linux VMware 42.9% Windows Server 2016 …" at bounding box center [1172, 491] width 753 height 376
click at [786, 33] on header "MB Endbenutzer Marc Bettenhausen Marc.Bettenhausen@bluvo.de Bluvo GmbH My Profi…" at bounding box center [777, 23] width 1554 height 46
click at [67, 21] on use at bounding box center [97, 24] width 164 height 30
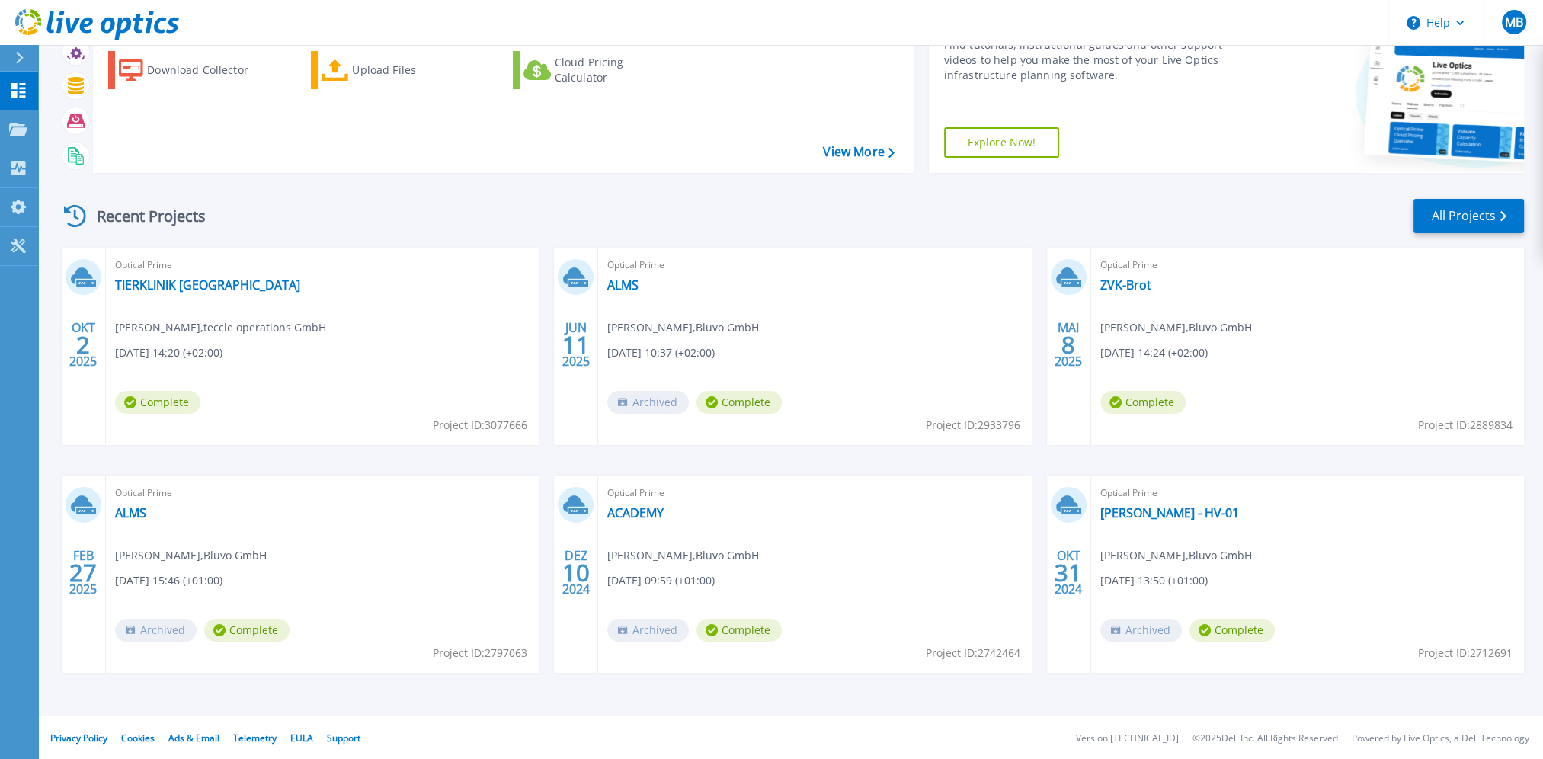
scroll to position [85, 0]
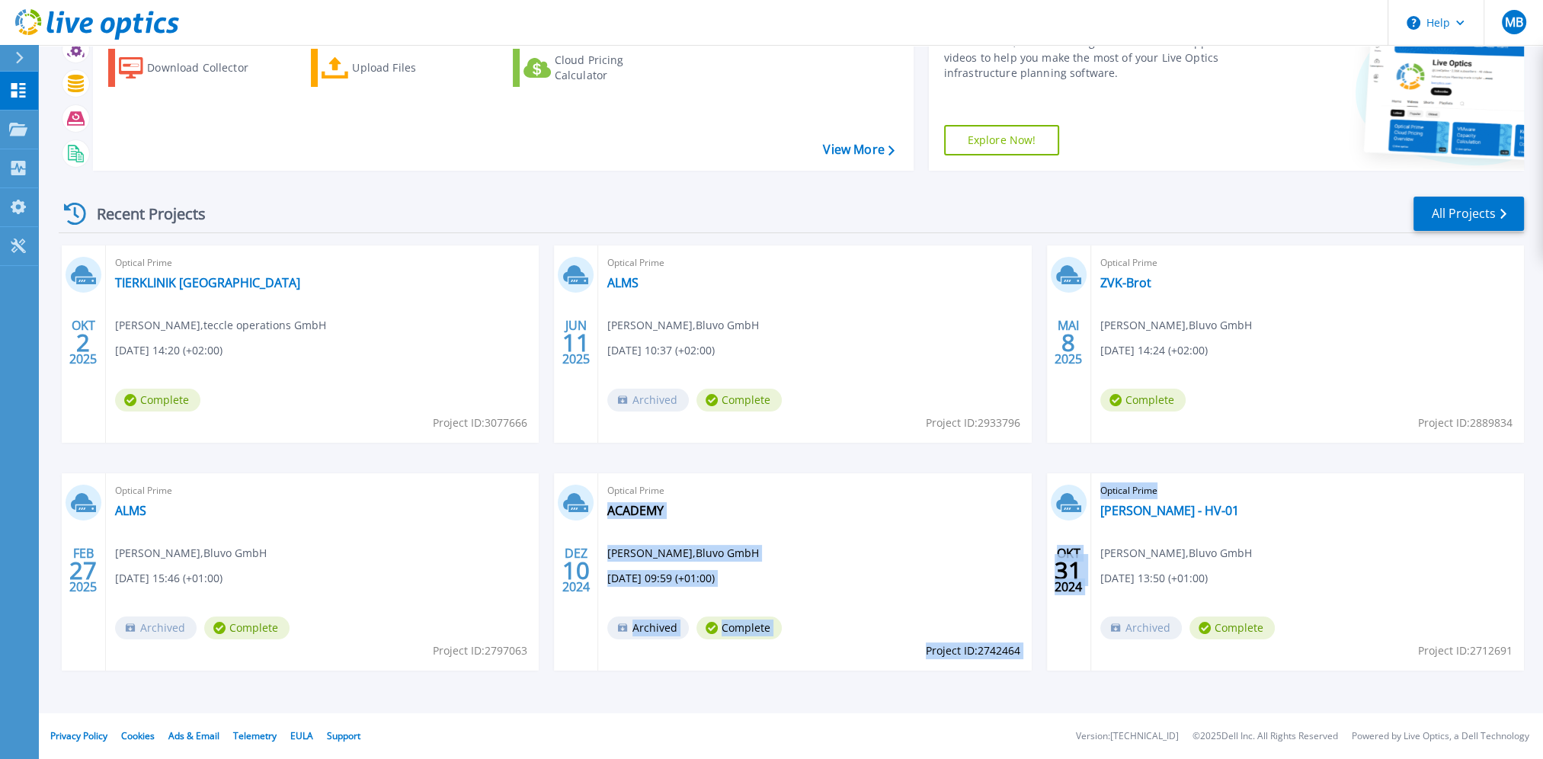
drag, startPoint x: 1460, startPoint y: 546, endPoint x: 940, endPoint y: 495, distance: 522.0
click at [940, 495] on div "OKT 2 2025 Optical Prime TIERKLINIK [GEOGRAPHIC_DATA] [PERSON_NAME] , teccle op…" at bounding box center [784, 473] width 1477 height 456
drag, startPoint x: 940, startPoint y: 495, endPoint x: 862, endPoint y: 459, distance: 86.6
click at [862, 459] on div "OKT 2 2025 Optical Prime TIERKLINIK [GEOGRAPHIC_DATA] [PERSON_NAME] , teccle op…" at bounding box center [784, 473] width 1477 height 456
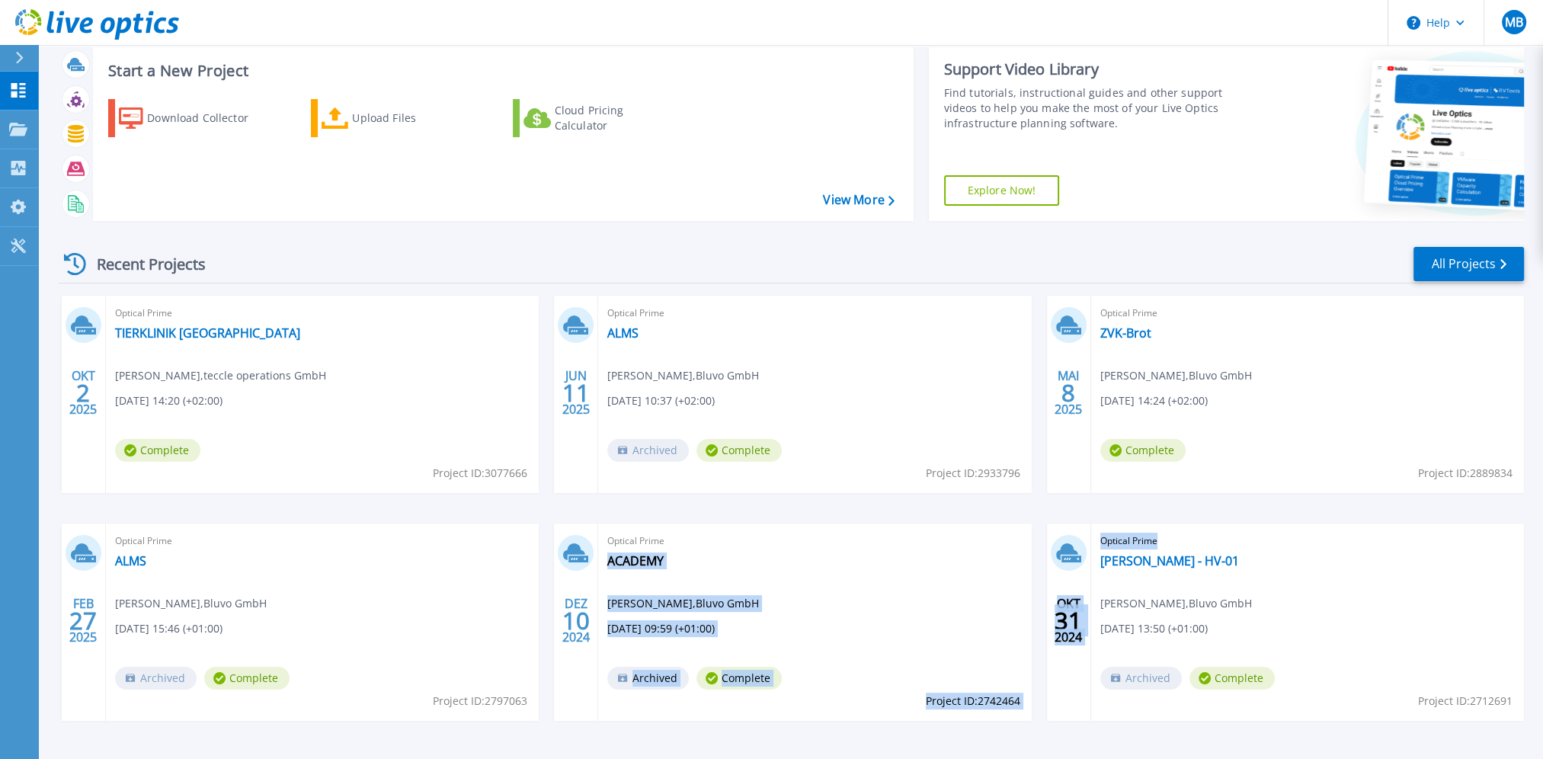
scroll to position [0, 0]
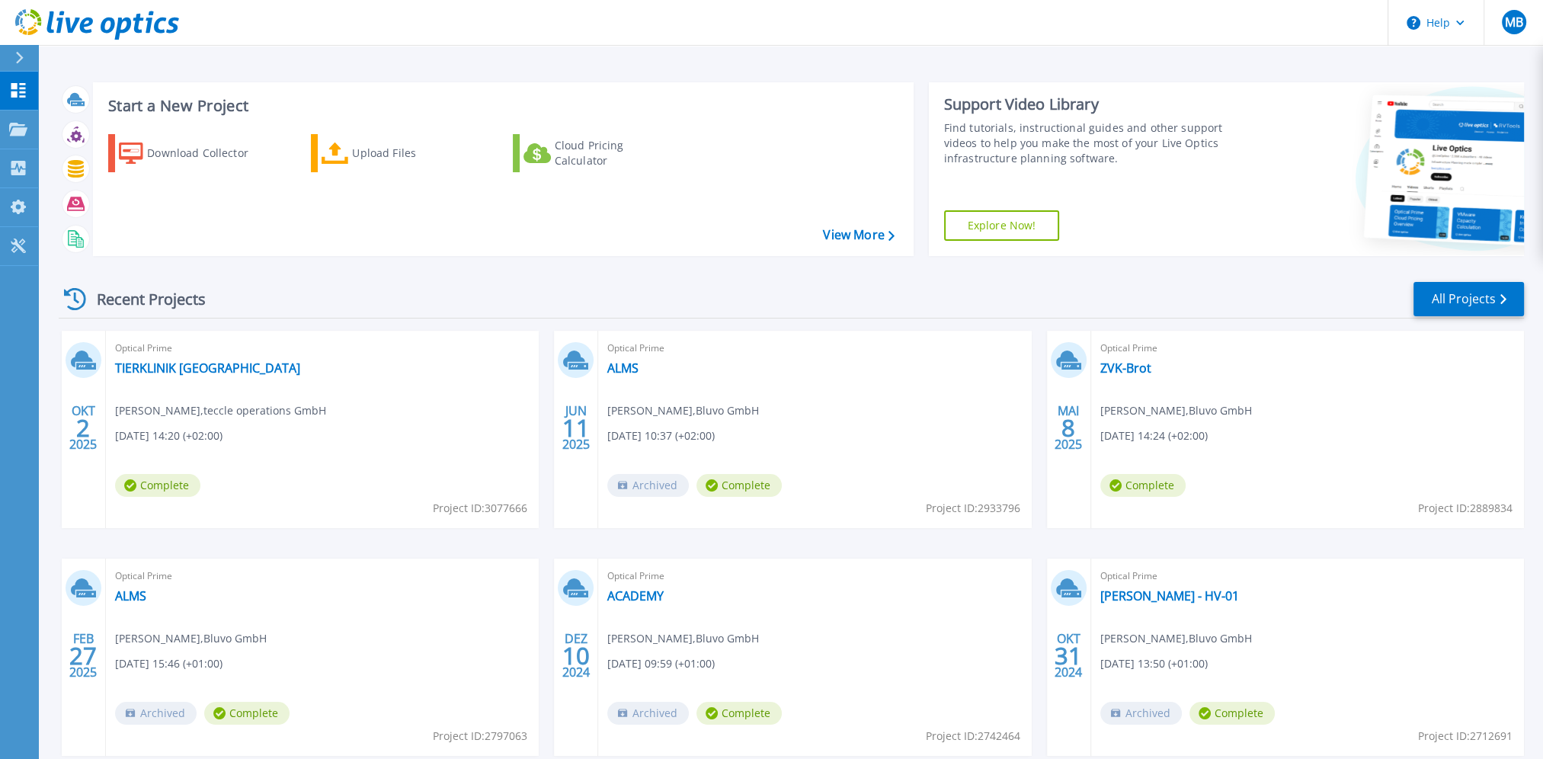
click at [707, 261] on div "Start a New Project Download Collector Upload Files Cloud Pricing Calculator Vi…" at bounding box center [791, 169] width 1465 height 198
